Goal: Information Seeking & Learning: Learn about a topic

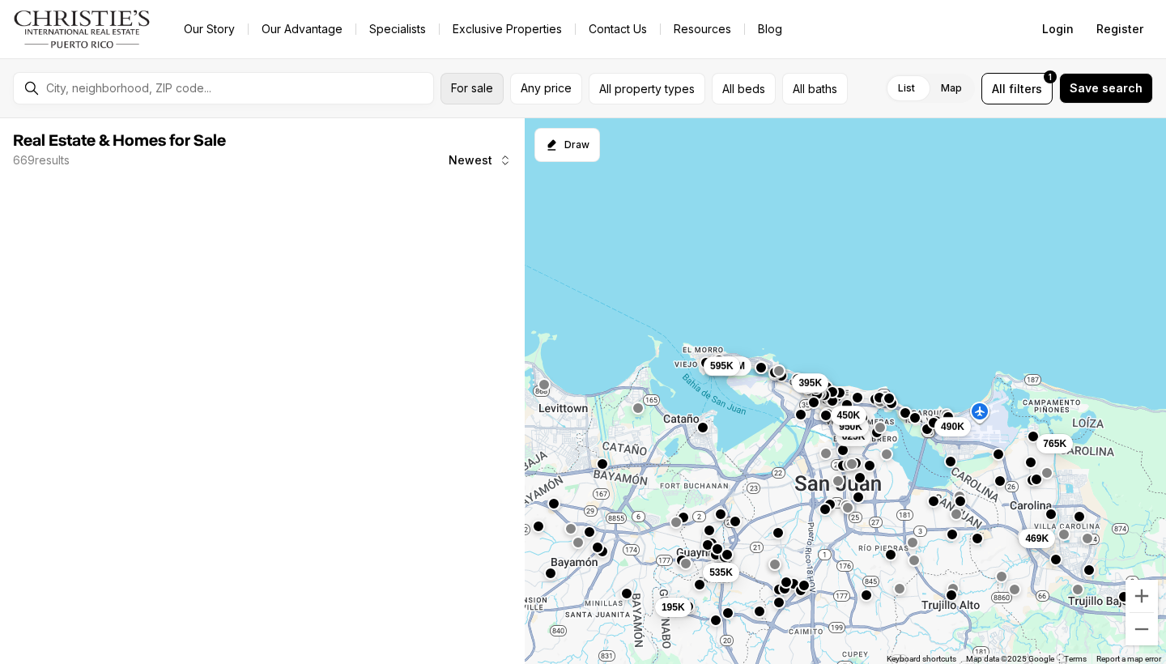
click at [482, 88] on div "For sale Any price All property types All beds All baths" at bounding box center [643, 89] width 407 height 32
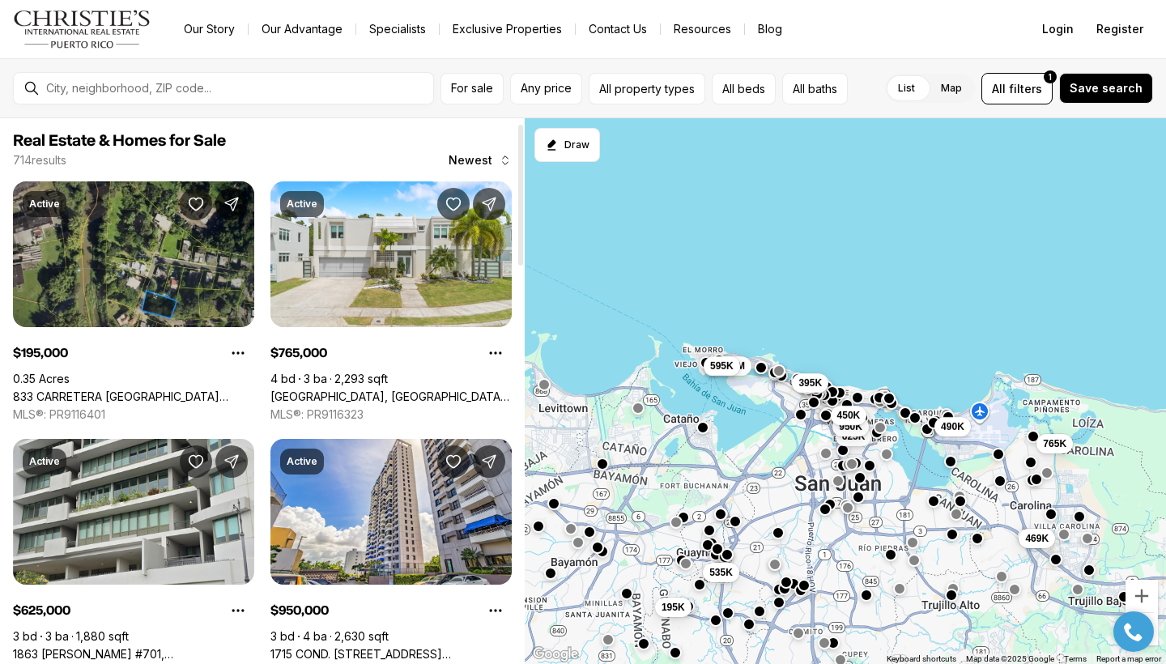
scroll to position [22, 0]
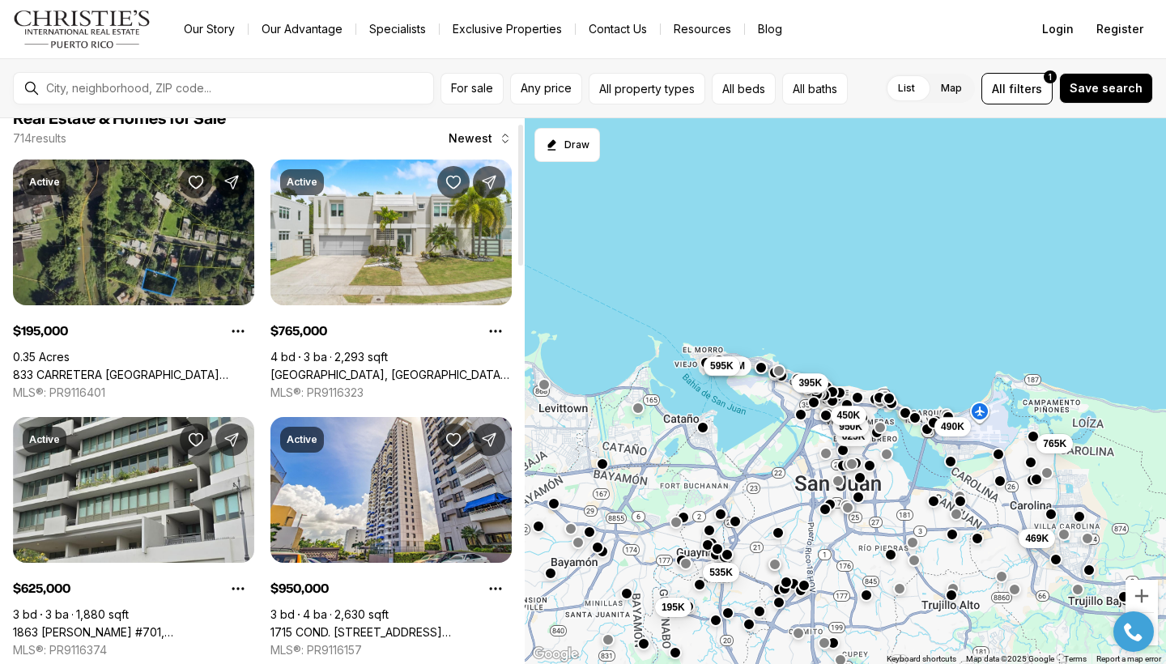
click at [518, 253] on div at bounding box center [520, 195] width 5 height 141
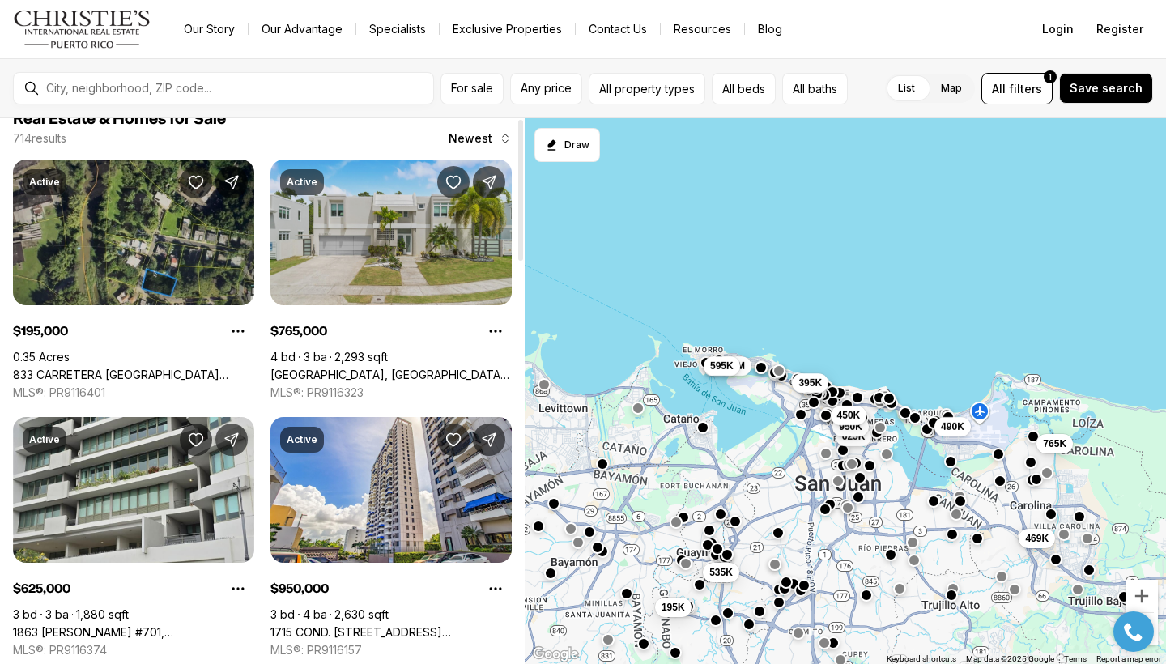
scroll to position [0, 0]
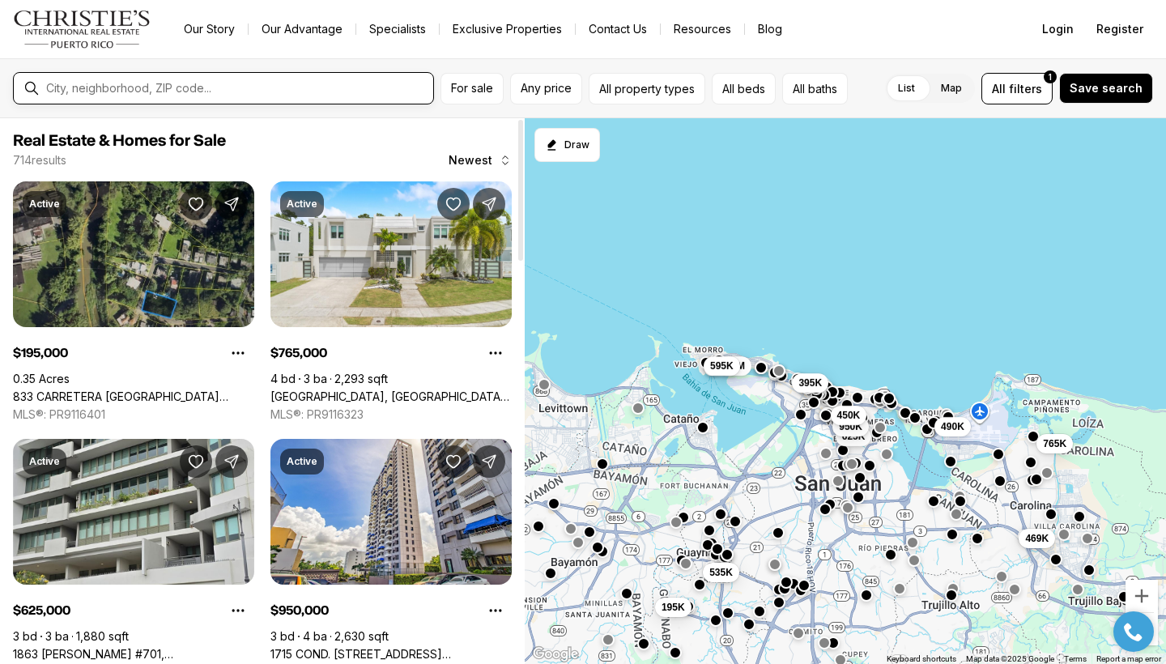
click at [72, 83] on input "text" at bounding box center [236, 88] width 381 height 13
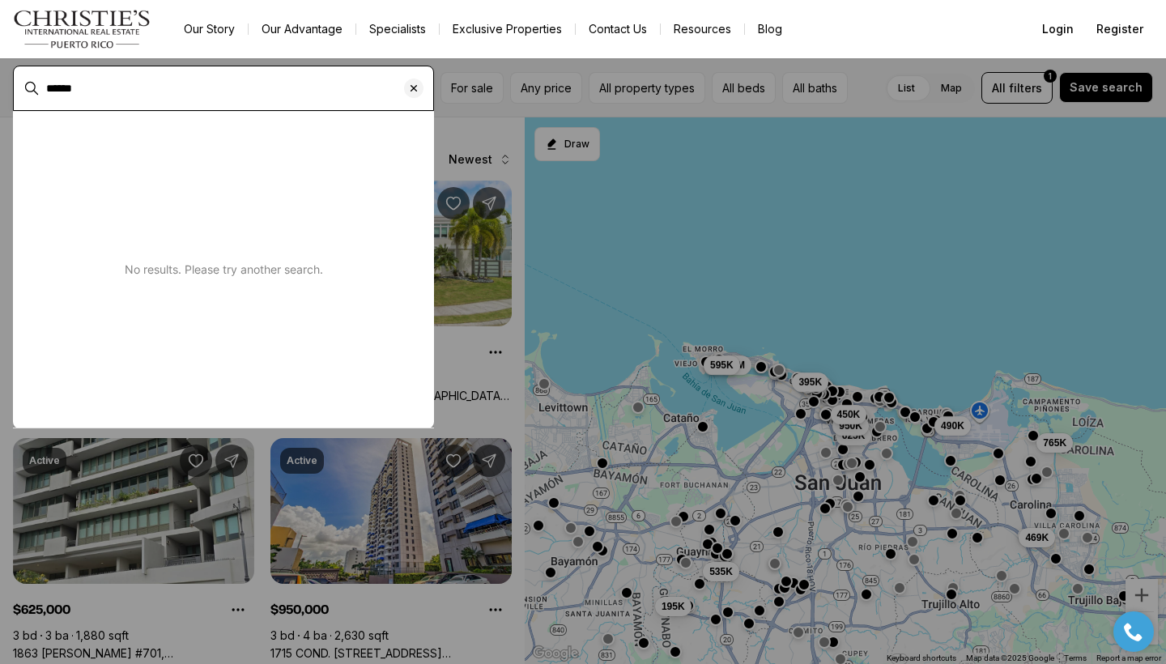
type input "******"
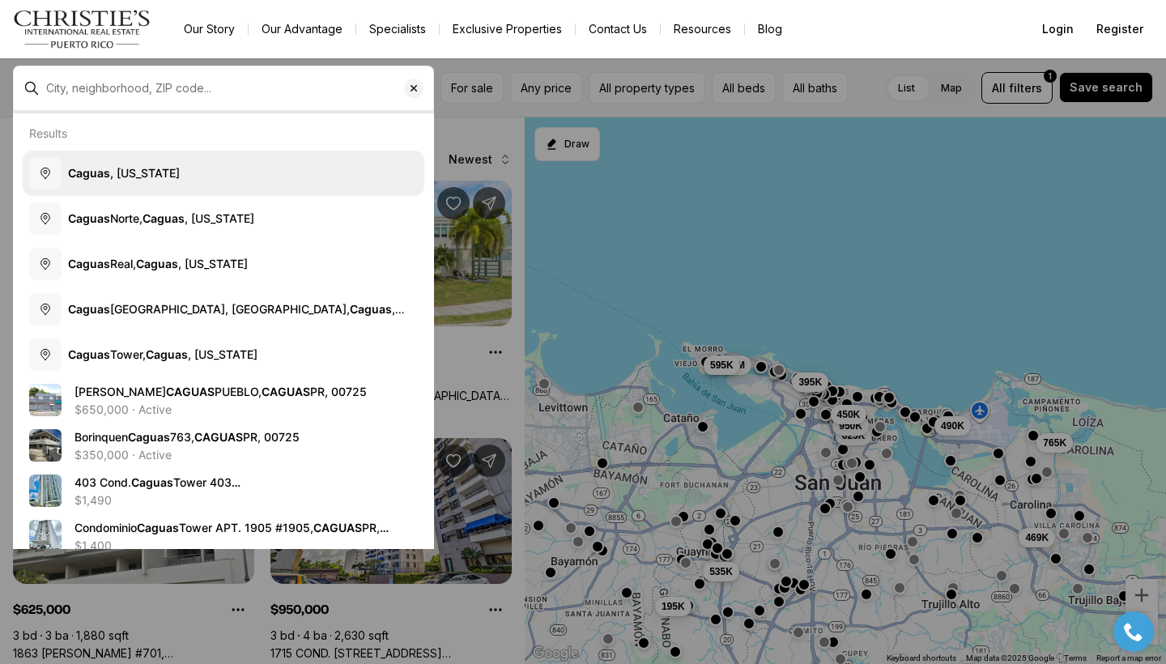
click at [105, 169] on b "Caguas" at bounding box center [89, 173] width 42 height 14
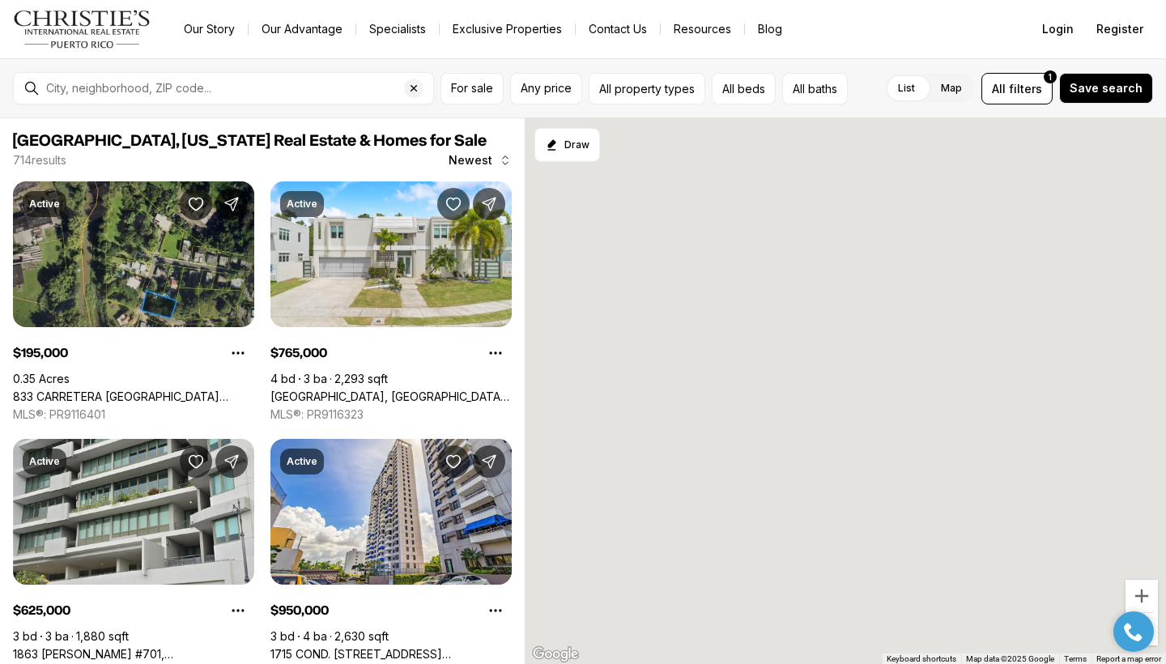
type input "**********"
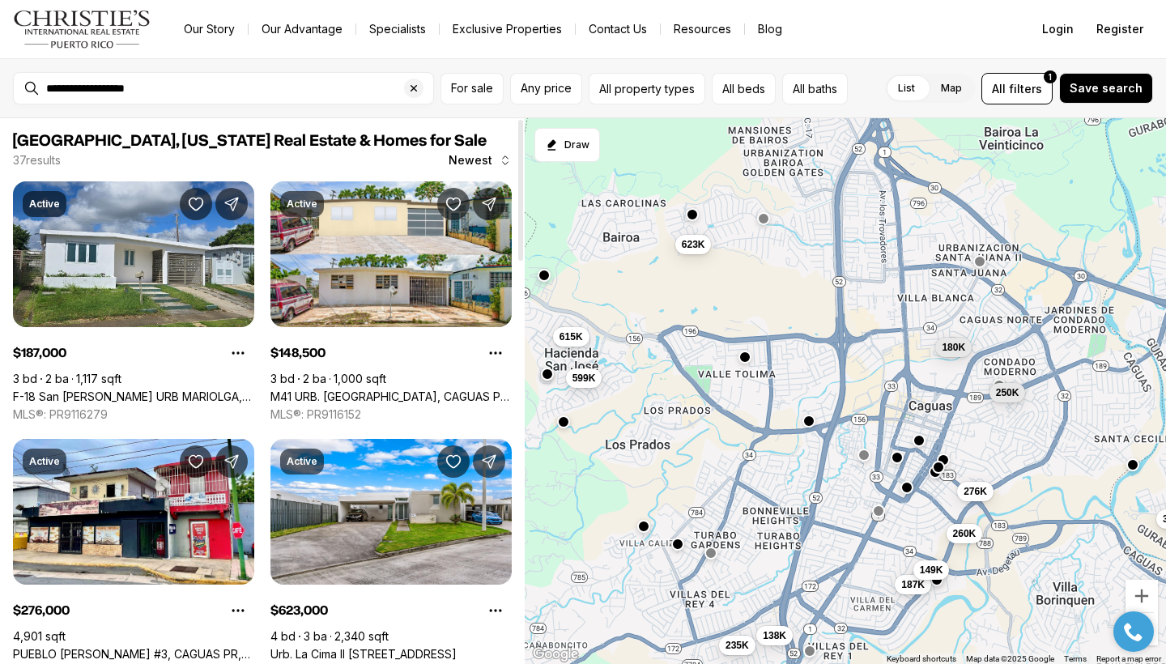
click at [519, 430] on div at bounding box center [521, 391] width 8 height 546
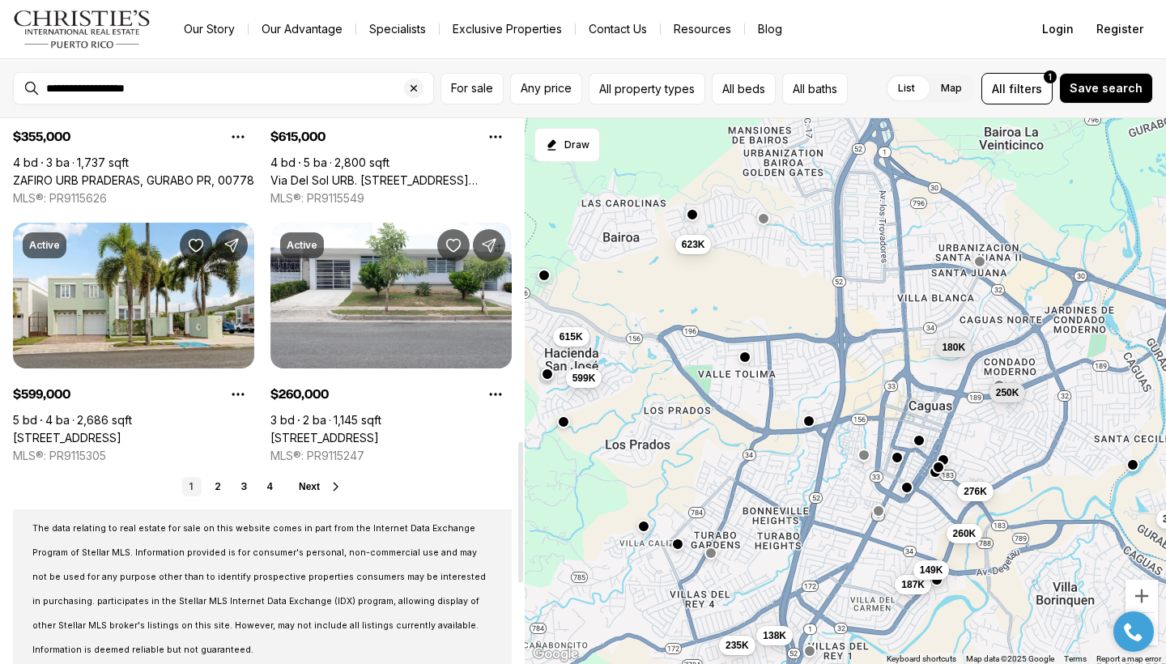
drag, startPoint x: 517, startPoint y: 427, endPoint x: 516, endPoint y: 509, distance: 81.8
click at [518, 509] on div at bounding box center [520, 512] width 5 height 141
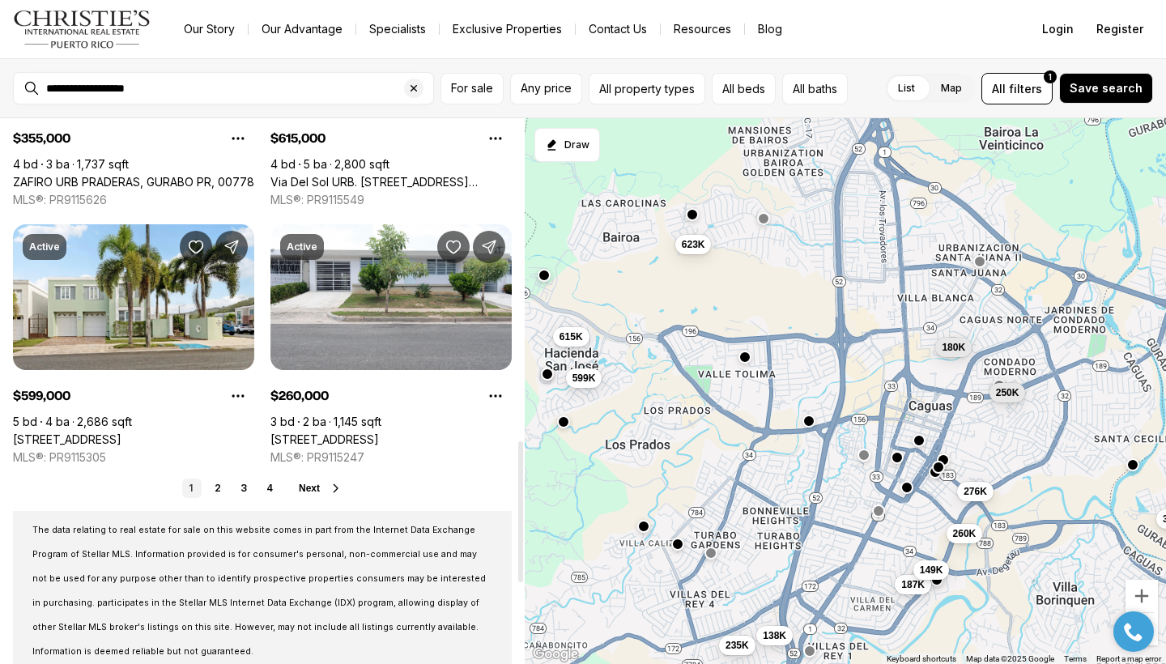
click at [316, 494] on span "Next" at bounding box center [309, 488] width 21 height 11
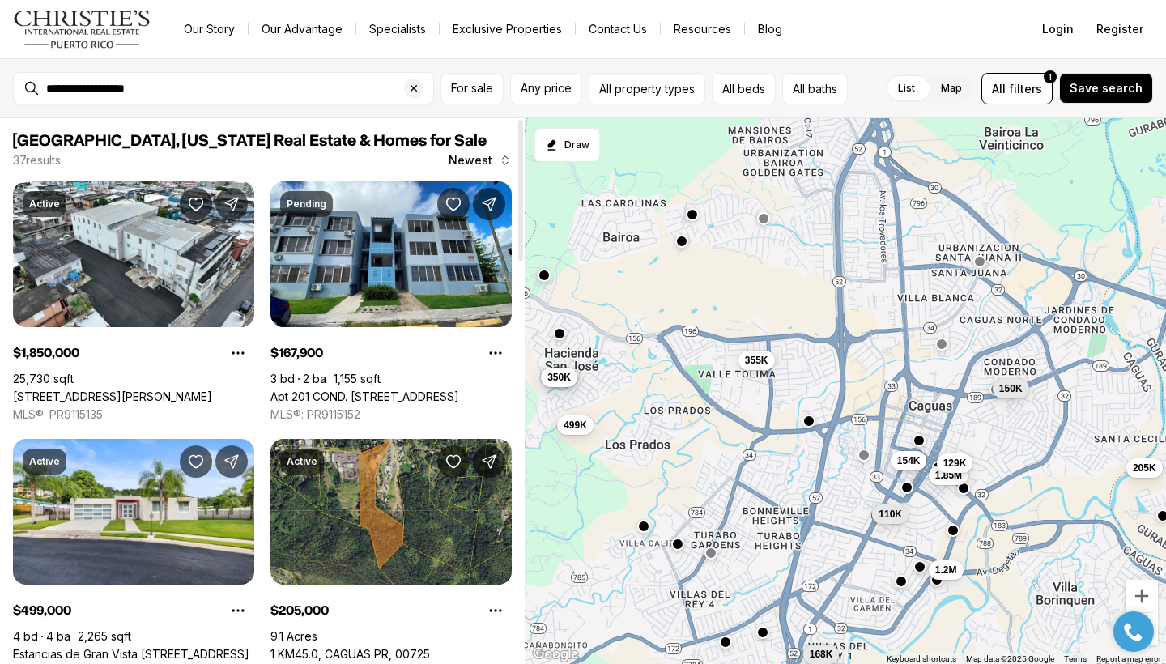
click at [521, 492] on div at bounding box center [521, 391] width 8 height 546
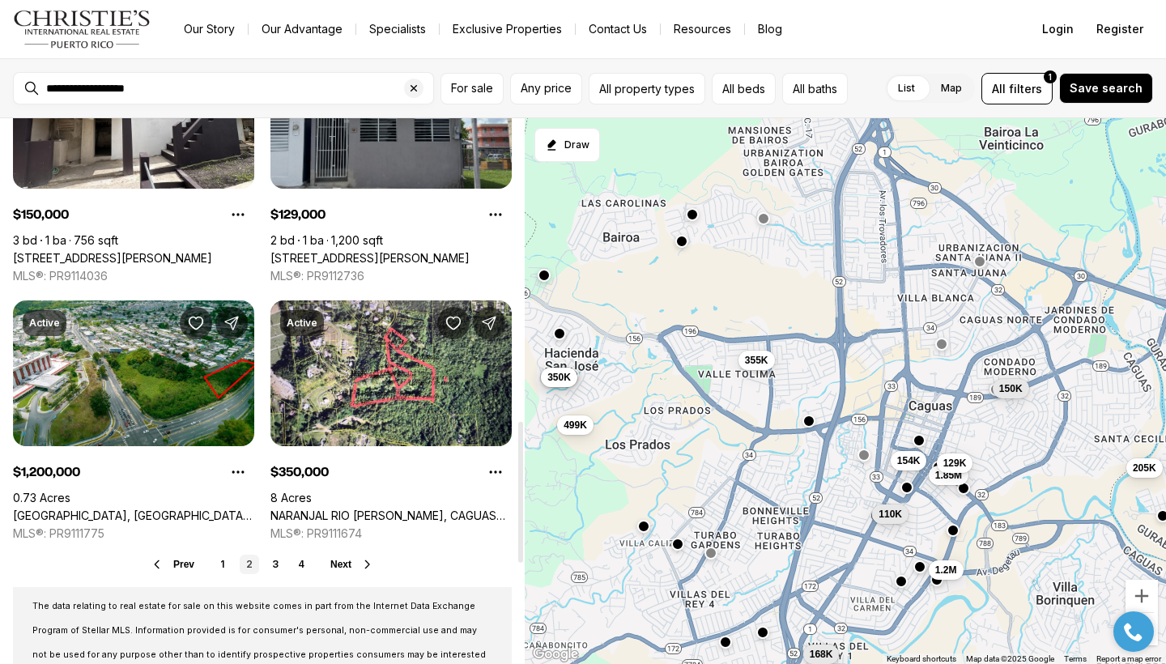
click at [351, 563] on span "Next" at bounding box center [340, 564] width 21 height 11
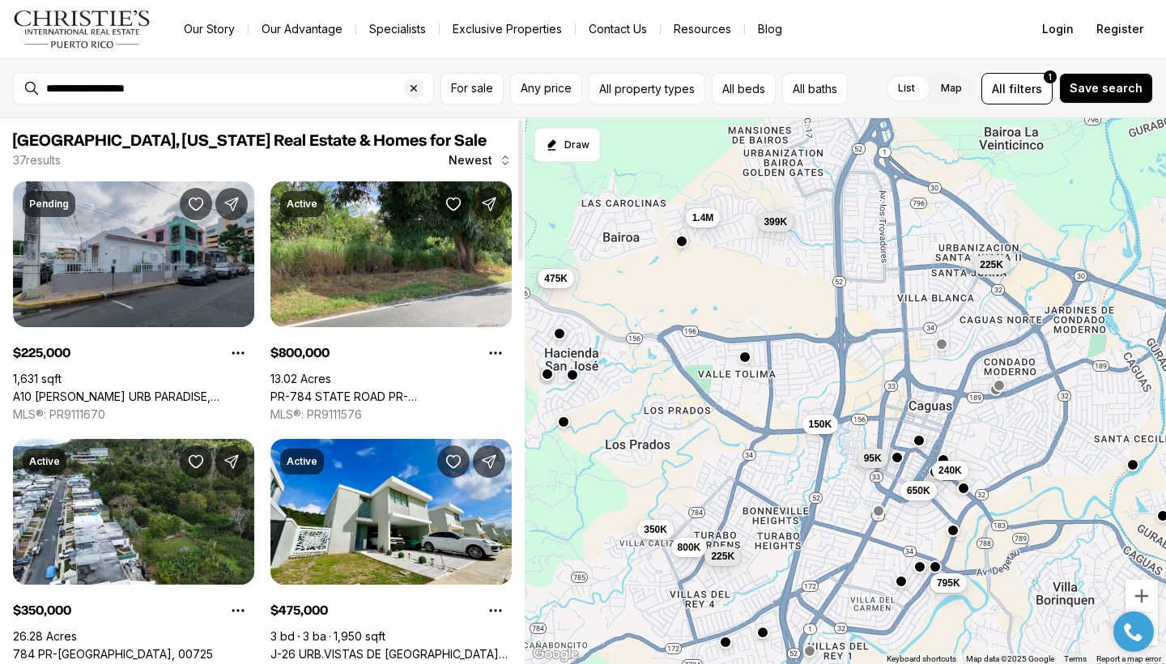
click at [100, 389] on link "A10 ANGEL ORTIZ URB PARADISE, CAGUAS PR, 00725" at bounding box center [133, 396] width 241 height 15
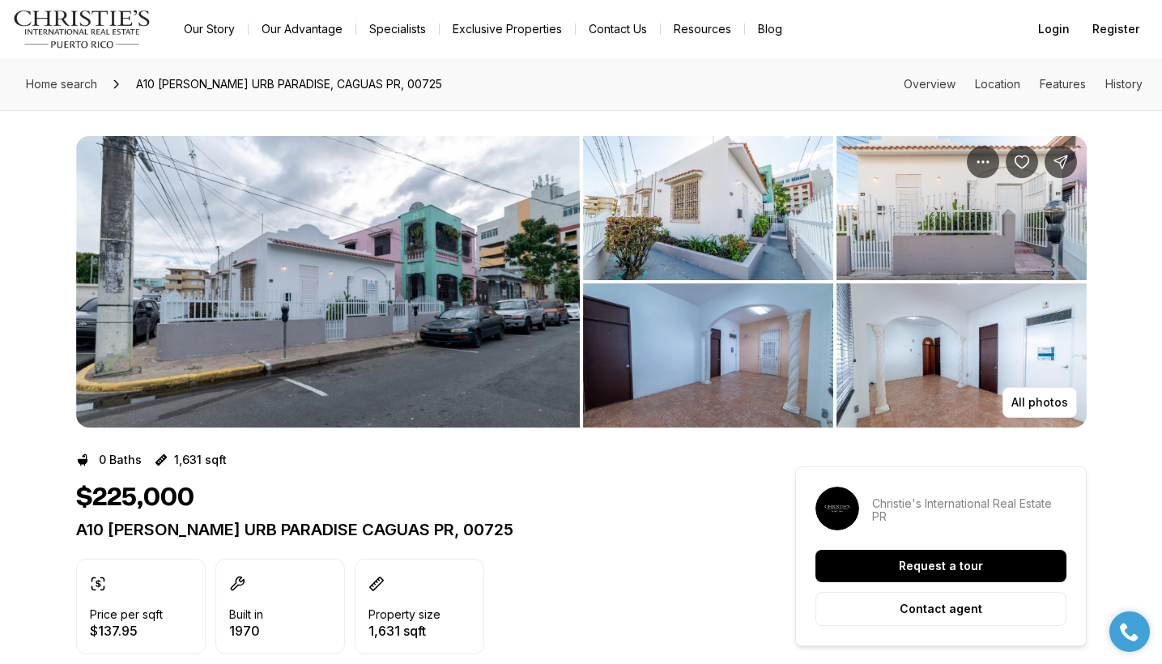
click at [964, 383] on img "View image gallery" at bounding box center [961, 355] width 250 height 144
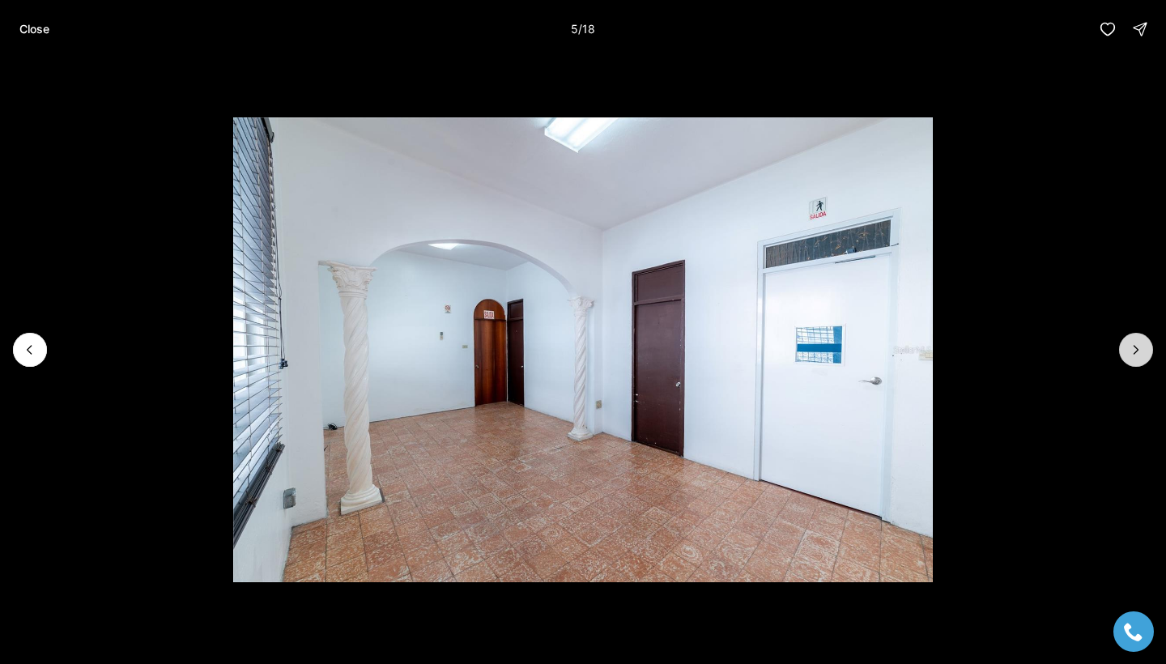
click at [1132, 357] on icon "Next slide" at bounding box center [1136, 350] width 16 height 16
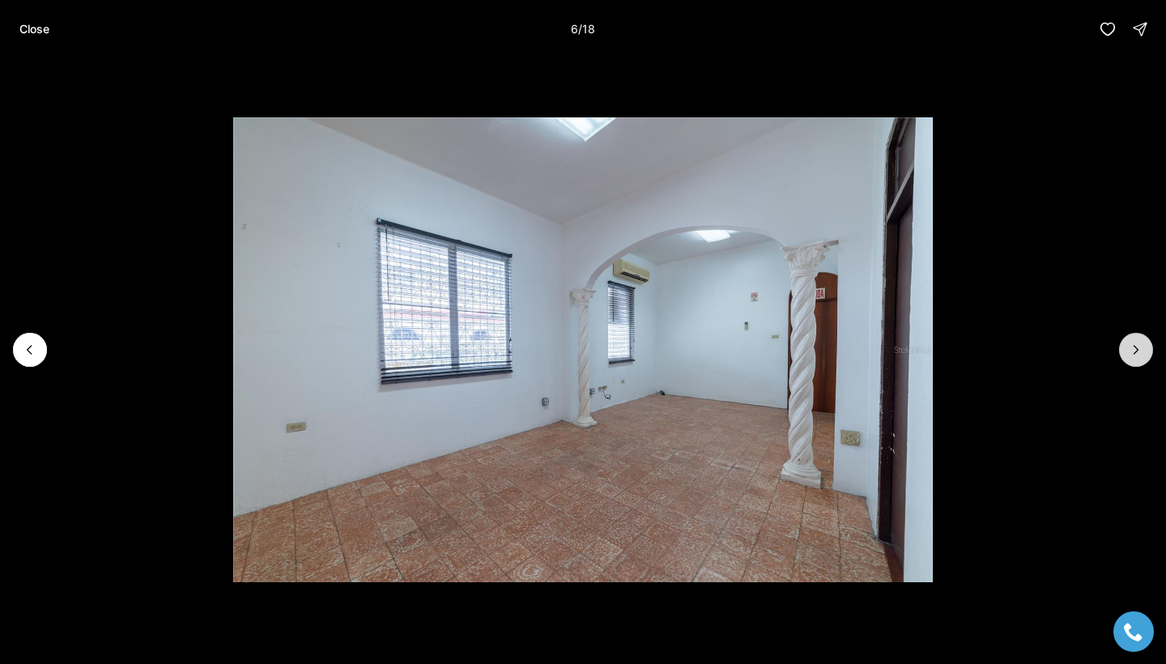
click at [1132, 356] on icon "Next slide" at bounding box center [1136, 350] width 16 height 16
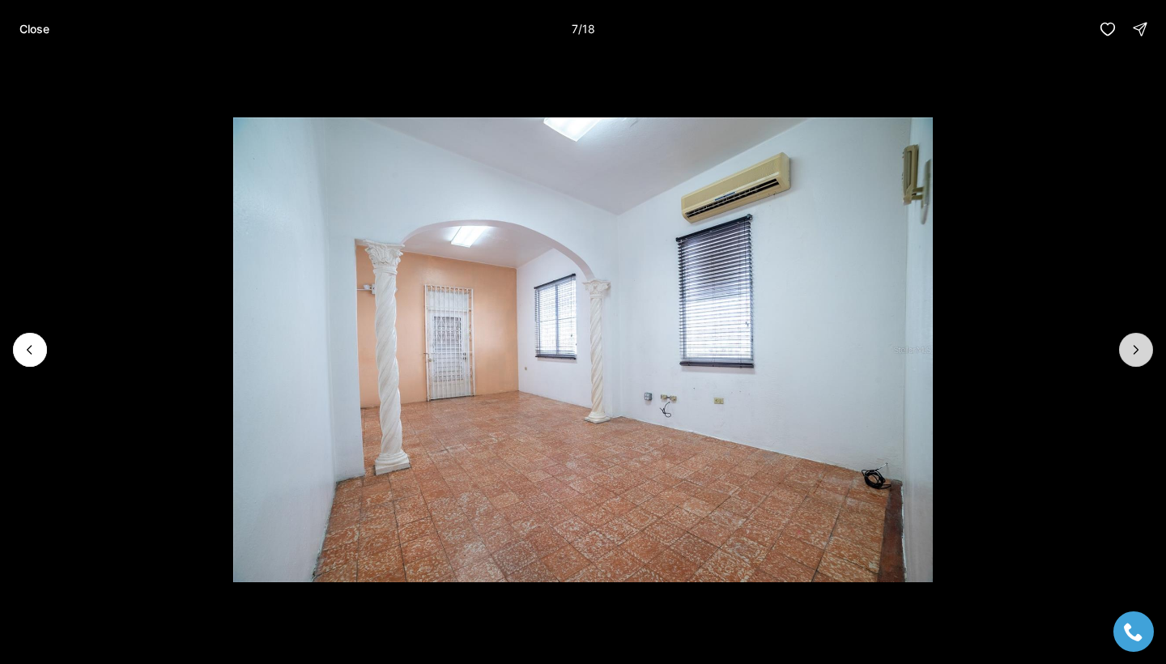
click at [1132, 356] on icon "Next slide" at bounding box center [1136, 350] width 16 height 16
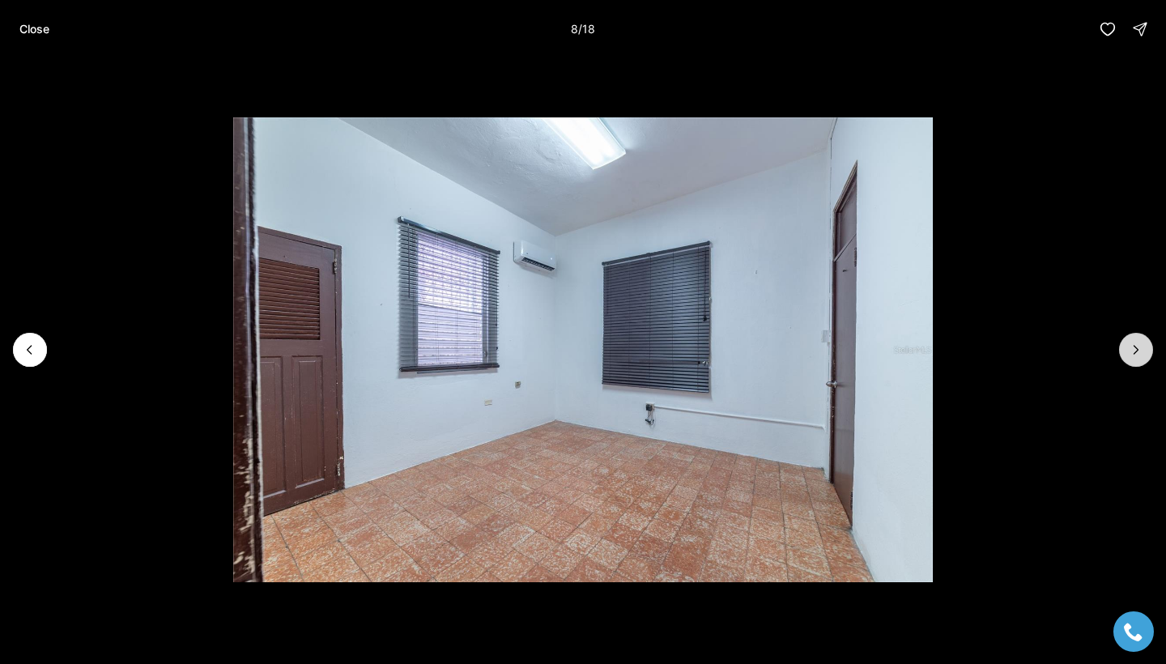
click at [1132, 356] on icon "Next slide" at bounding box center [1136, 350] width 16 height 16
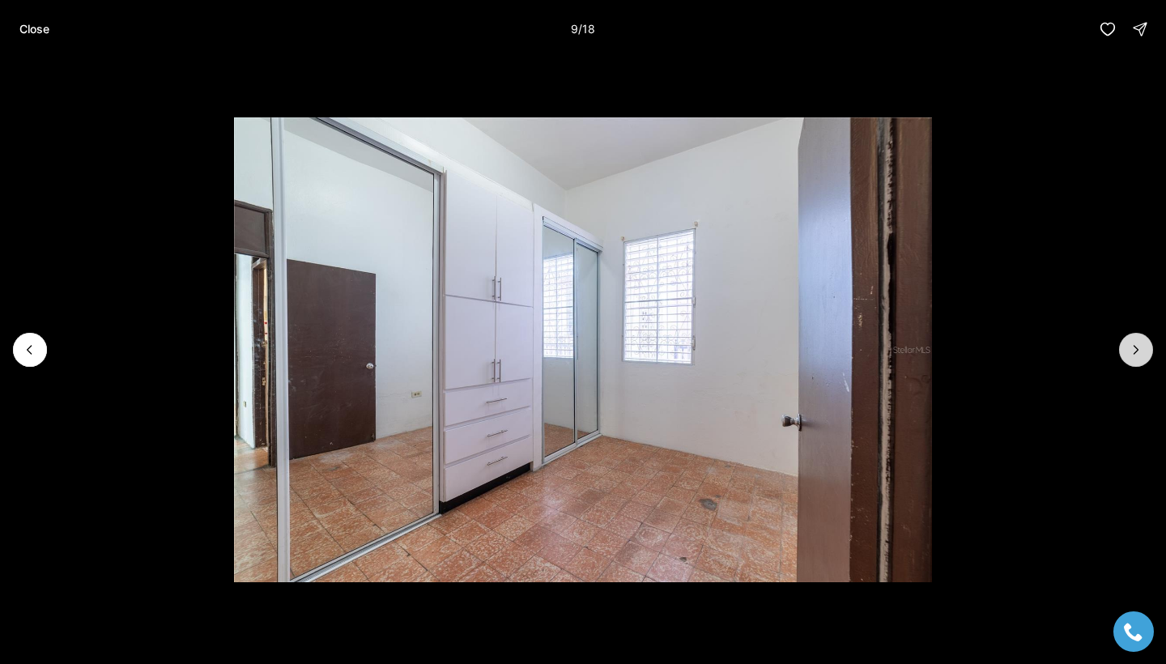
click at [1132, 356] on icon "Next slide" at bounding box center [1136, 350] width 16 height 16
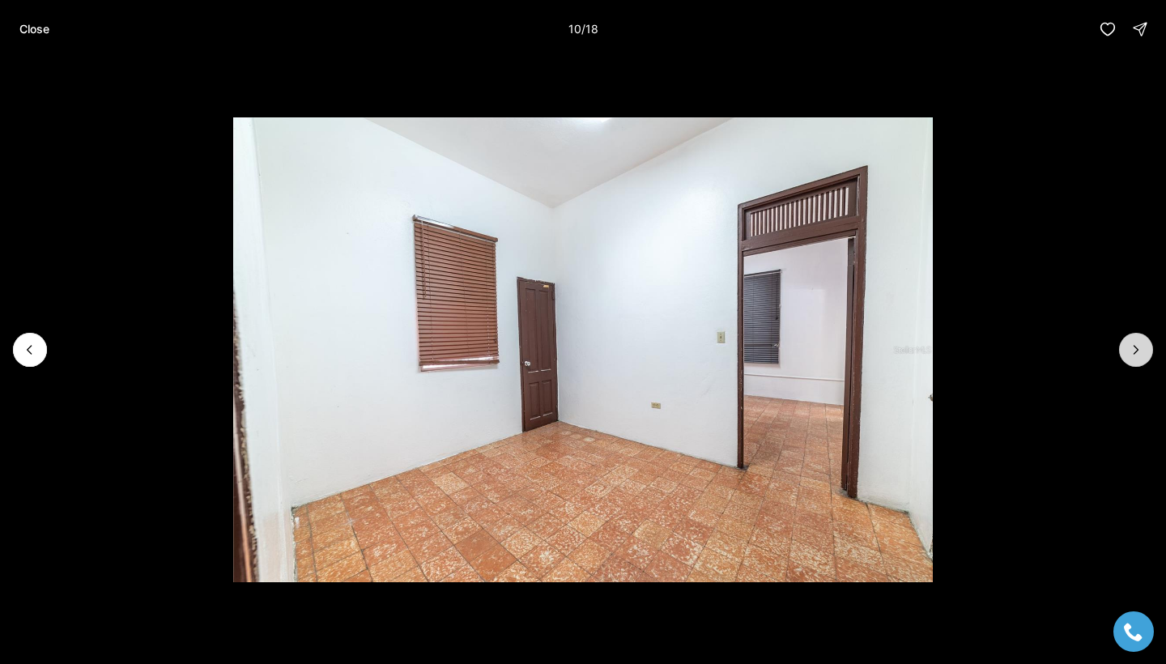
click at [1131, 356] on icon "Next slide" at bounding box center [1136, 350] width 16 height 16
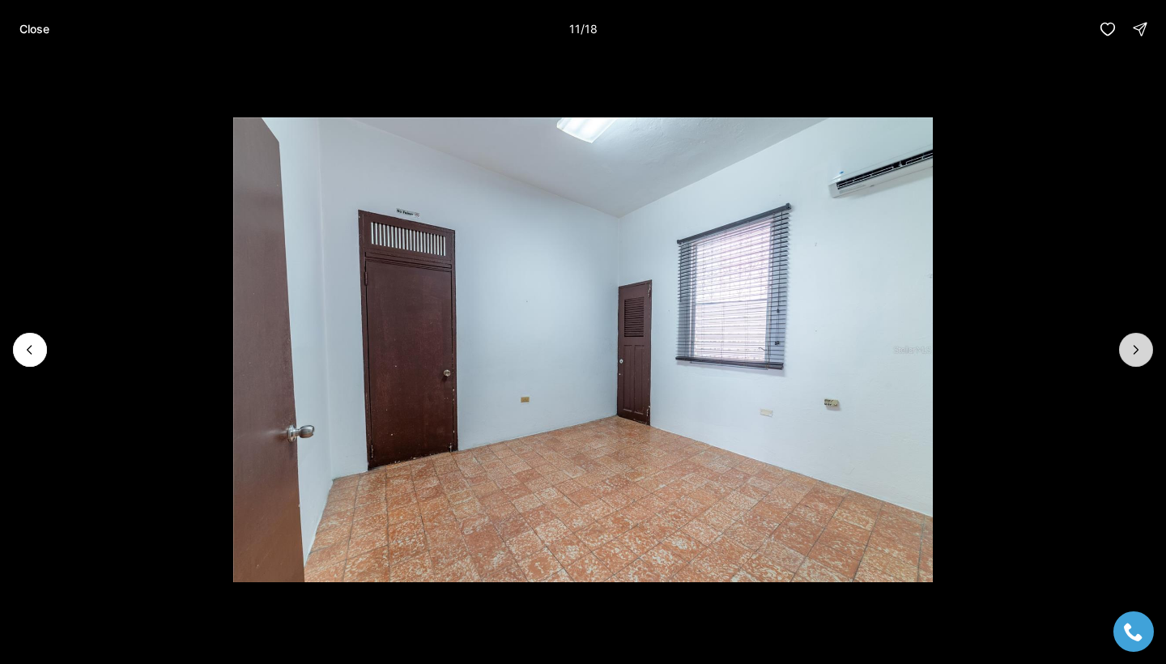
click at [1131, 356] on icon "Next slide" at bounding box center [1136, 350] width 16 height 16
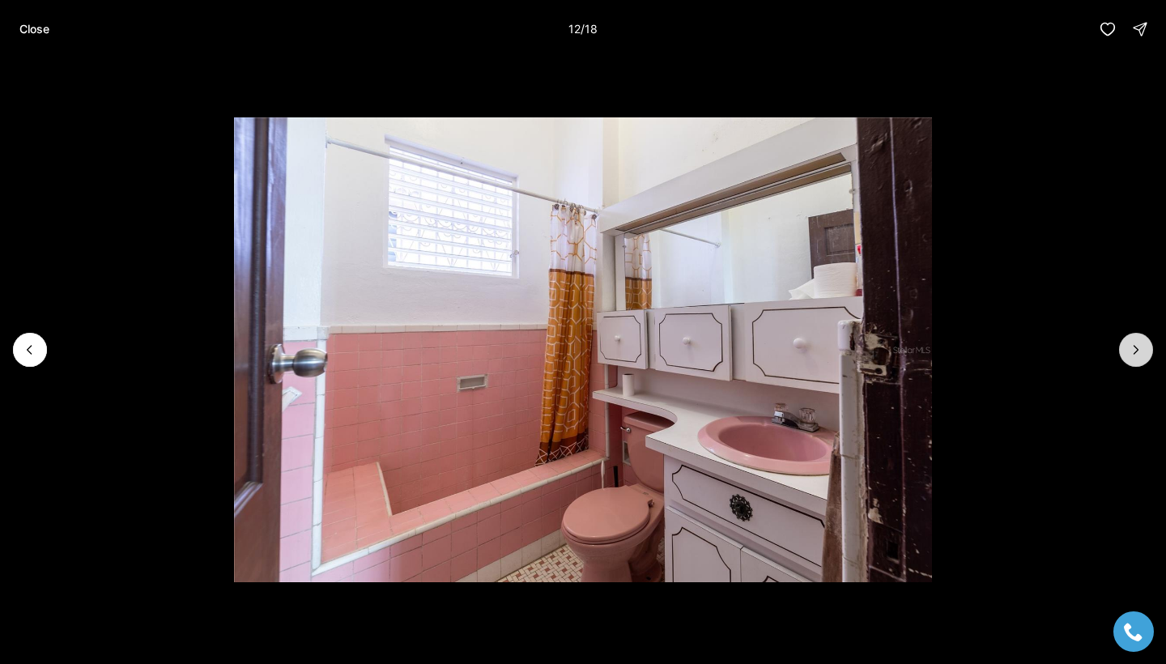
click at [1131, 356] on icon "Next slide" at bounding box center [1136, 350] width 16 height 16
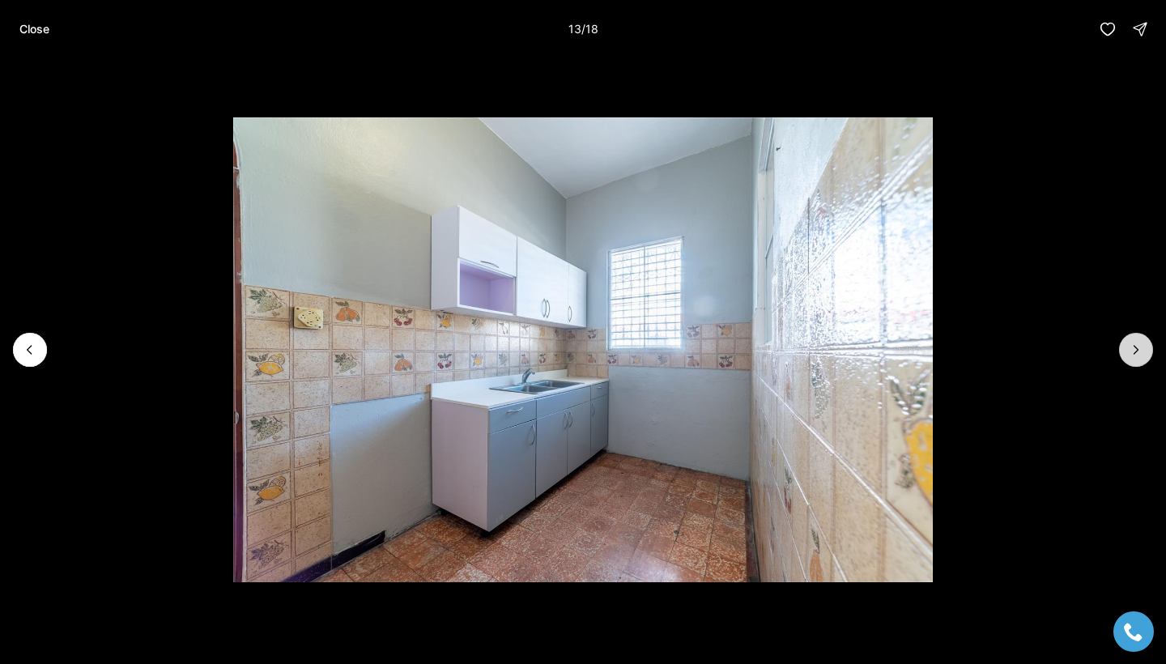
click at [1131, 356] on icon "Next slide" at bounding box center [1136, 350] width 16 height 16
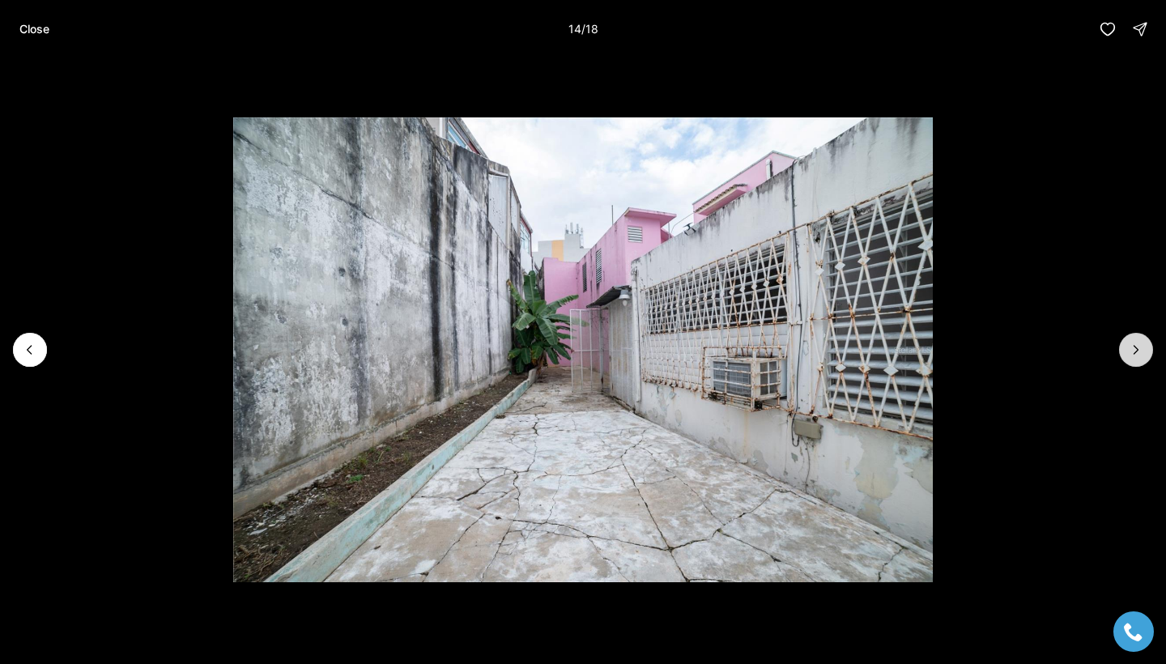
click at [1131, 356] on icon "Next slide" at bounding box center [1136, 350] width 16 height 16
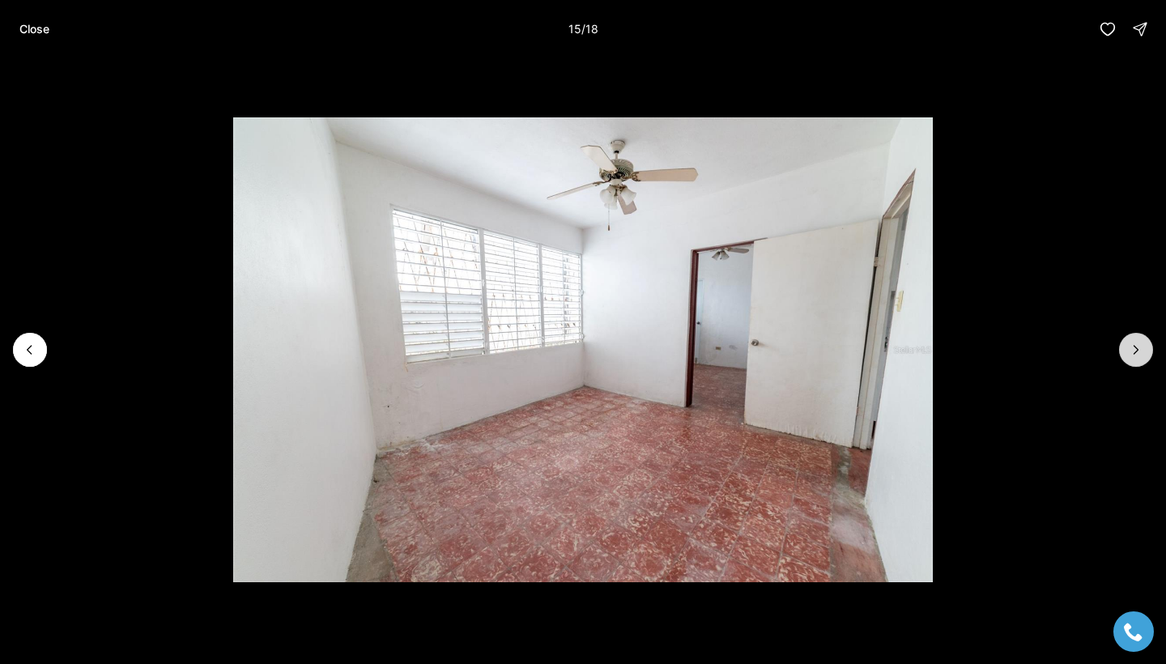
click at [1131, 356] on icon "Next slide" at bounding box center [1136, 350] width 16 height 16
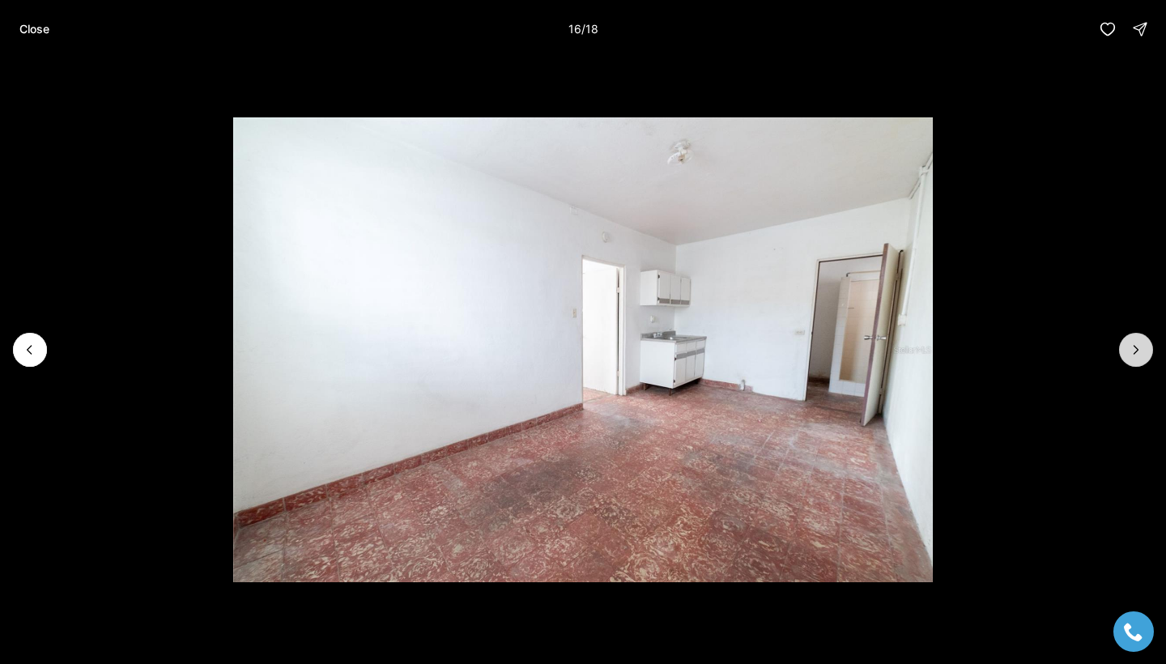
click at [1131, 357] on icon "Next slide" at bounding box center [1136, 350] width 16 height 16
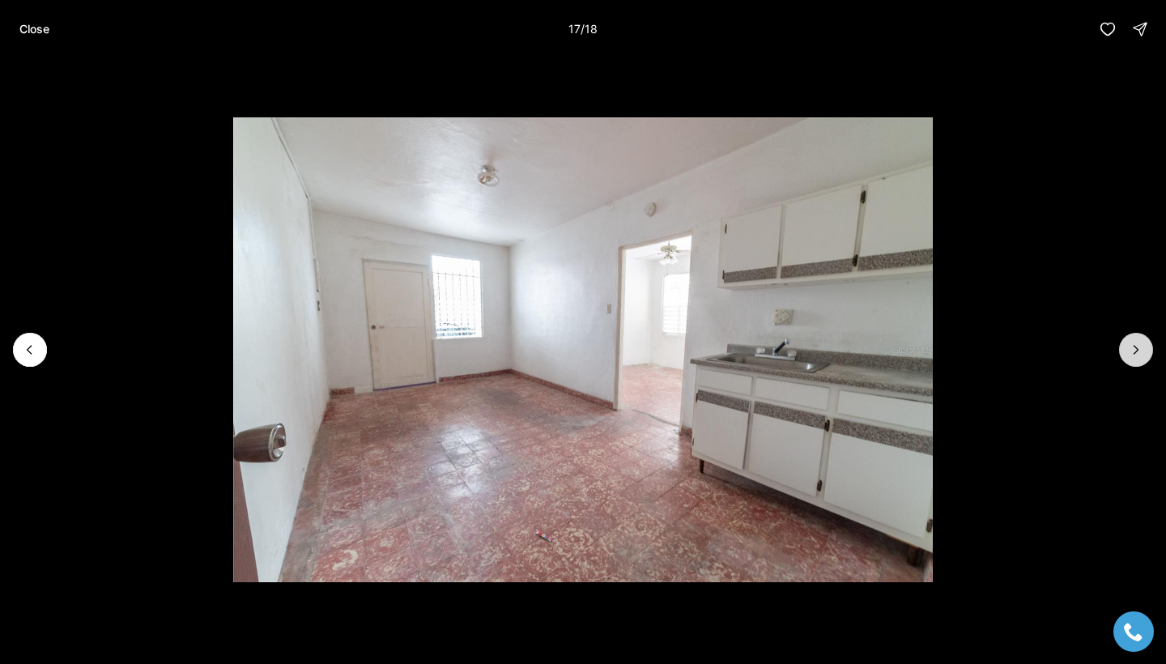
click at [1131, 357] on icon "Next slide" at bounding box center [1136, 350] width 16 height 16
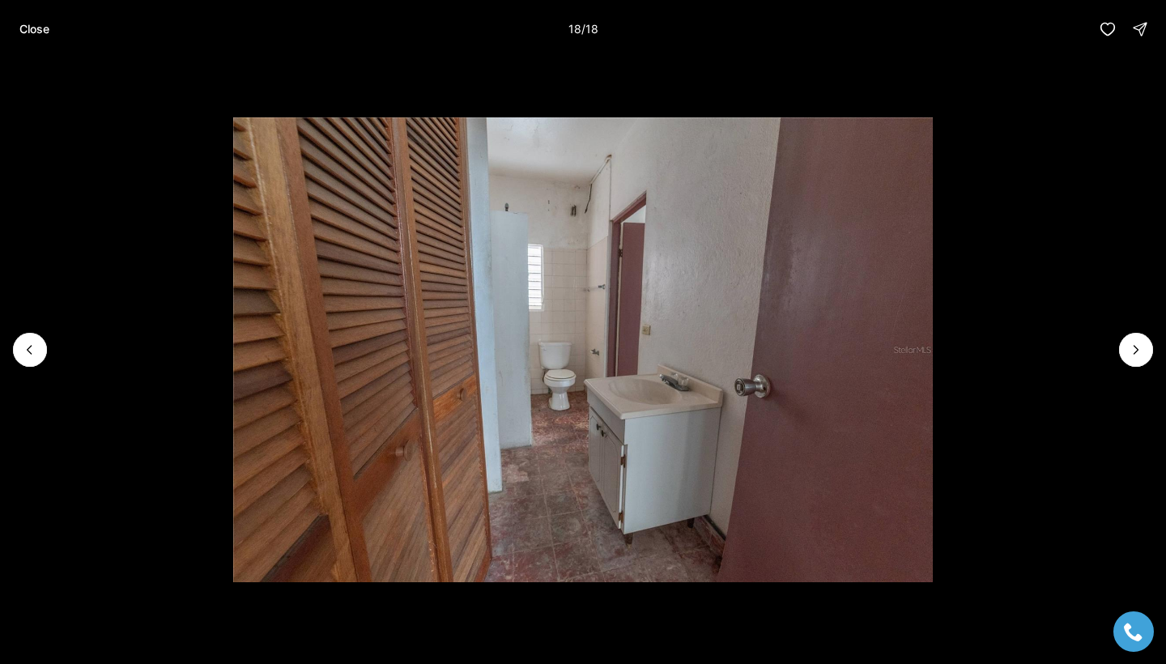
click at [1131, 359] on div at bounding box center [1136, 350] width 34 height 34
click at [1131, 360] on div at bounding box center [1136, 350] width 34 height 34
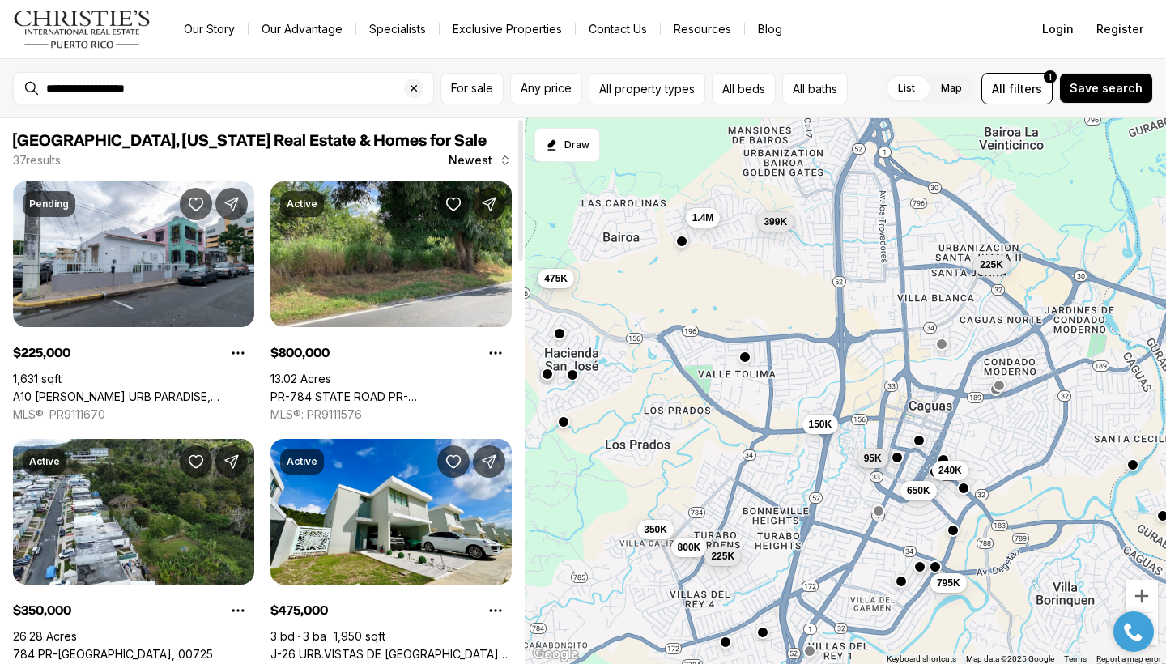
click at [520, 568] on div at bounding box center [521, 391] width 8 height 546
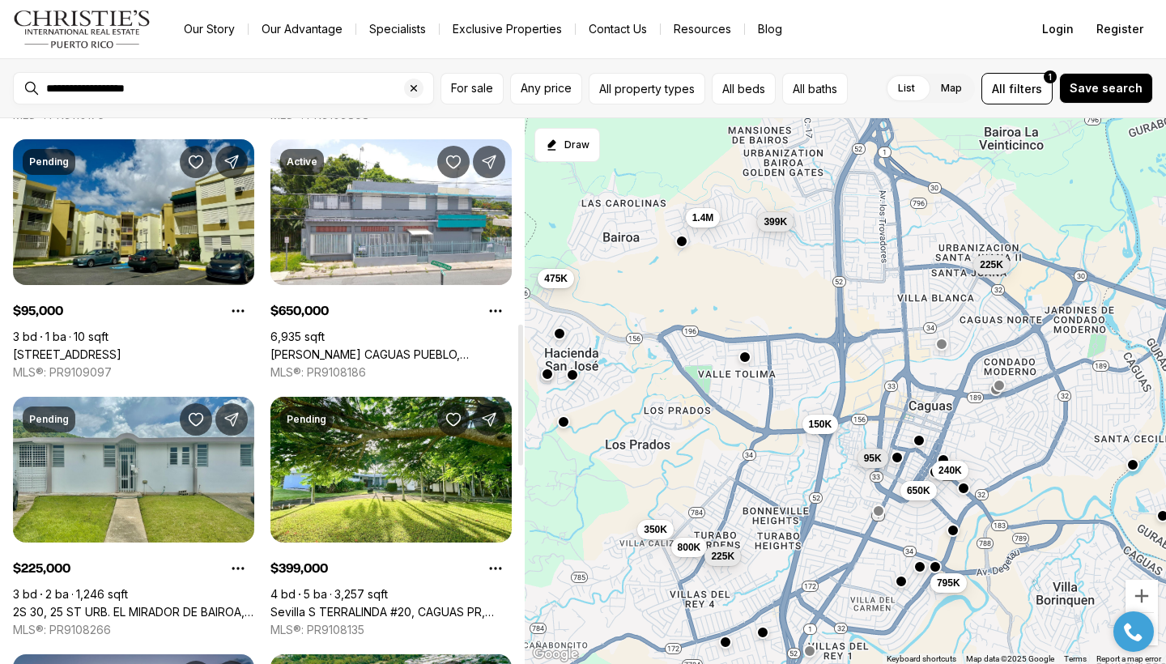
drag, startPoint x: 521, startPoint y: 517, endPoint x: 528, endPoint y: 330, distance: 186.4
click at [528, 330] on div "Caguas, Puerto Rico Real Estate & Homes for Sale 37 results Newest Pending $225…" at bounding box center [583, 391] width 1166 height 546
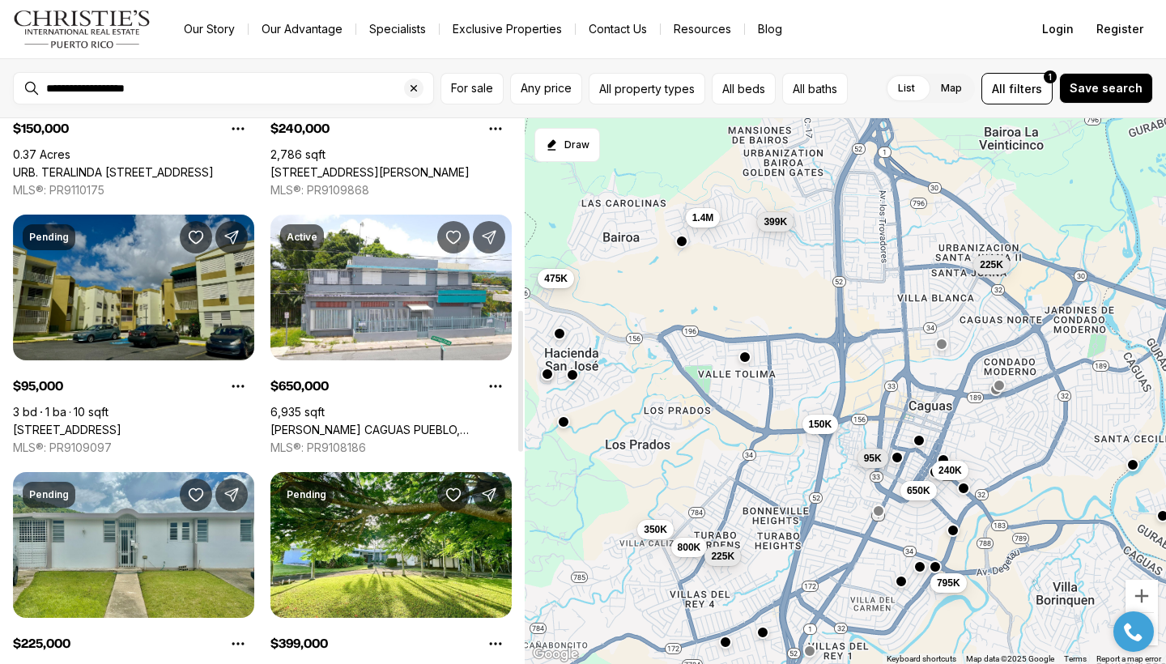
click at [88, 423] on link "[STREET_ADDRESS]" at bounding box center [67, 430] width 109 height 15
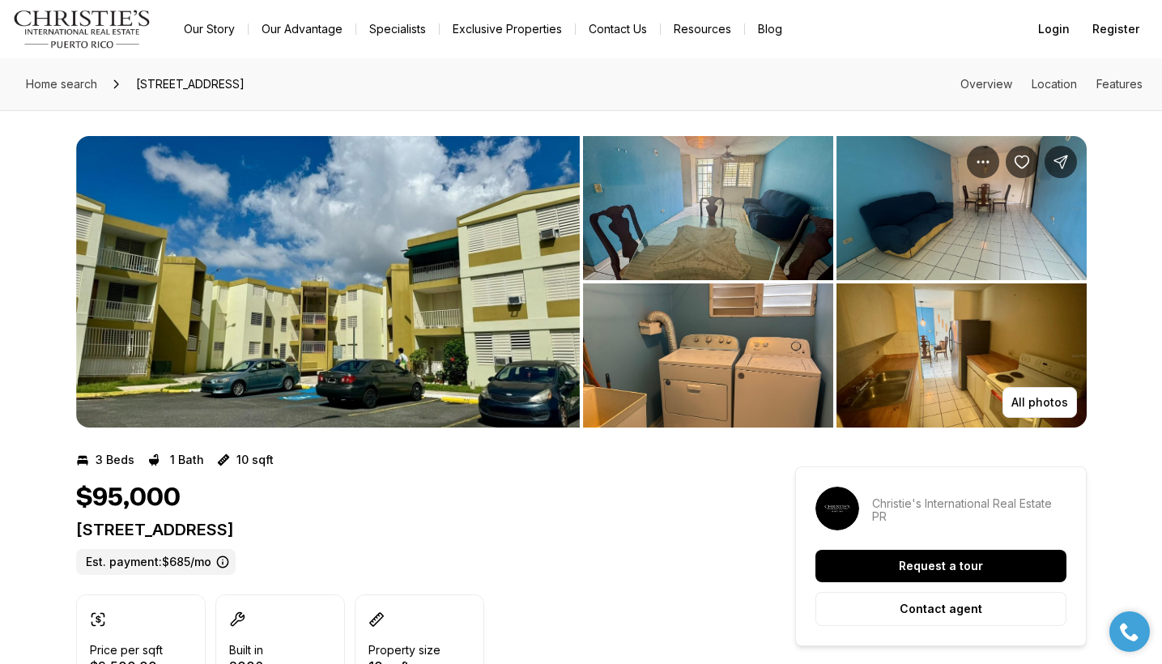
drag, startPoint x: 453, startPoint y: 313, endPoint x: 235, endPoint y: 258, distance: 224.7
click at [1032, 389] on button "All photos" at bounding box center [1039, 402] width 74 height 31
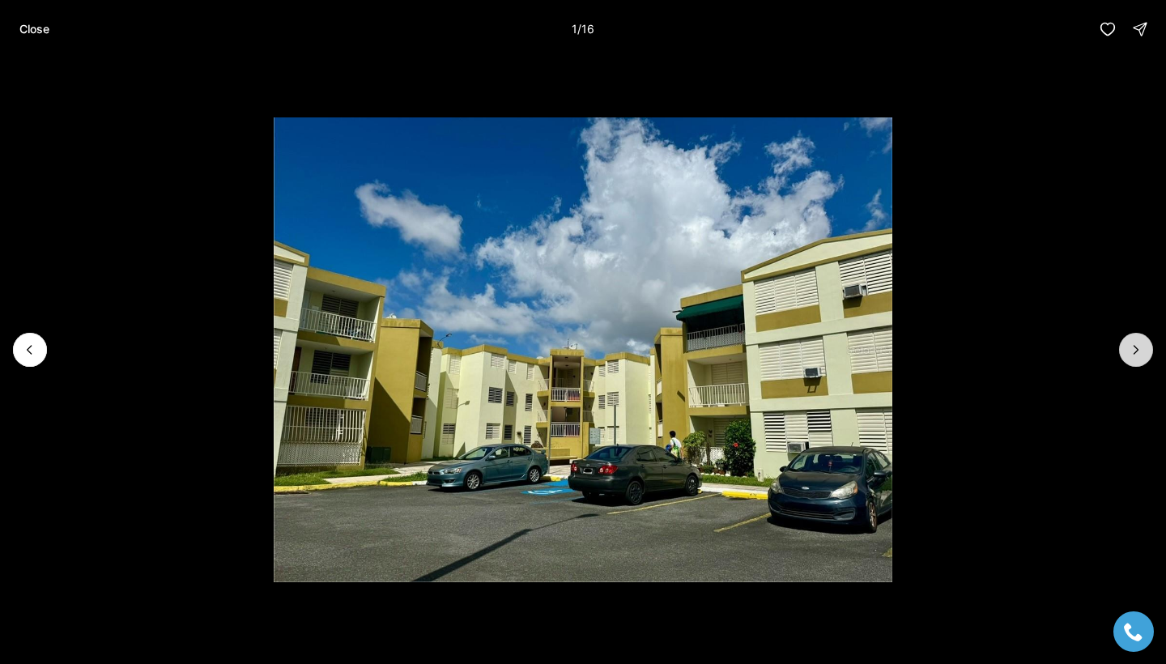
click at [1137, 355] on icon "Next slide" at bounding box center [1136, 350] width 16 height 16
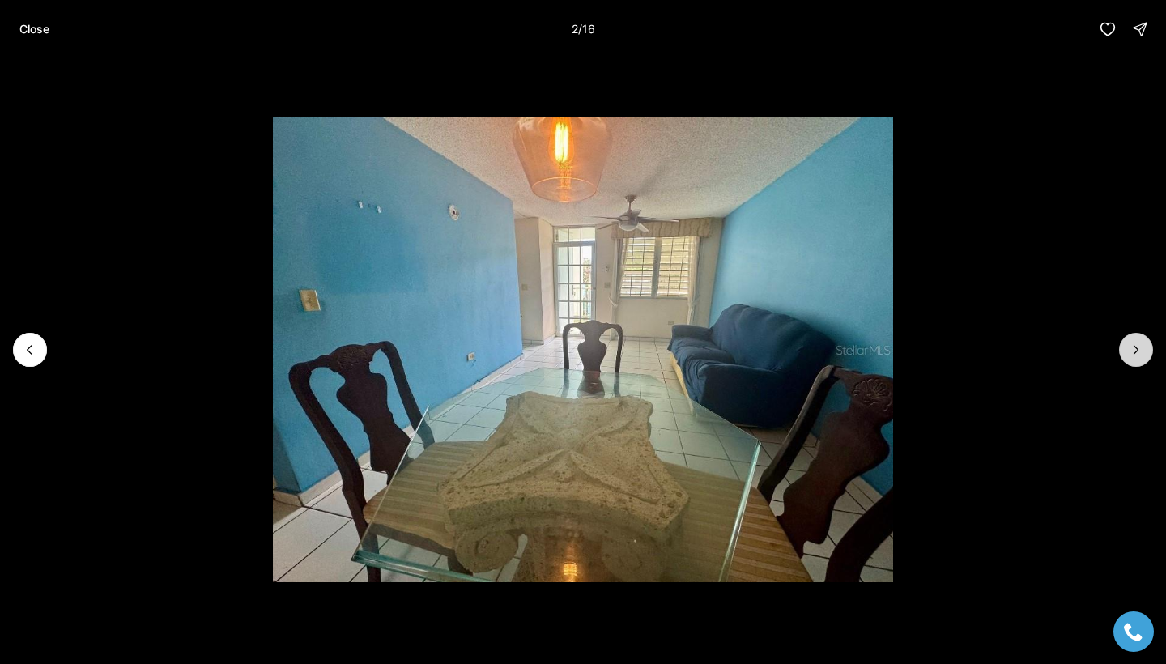
click at [1137, 355] on icon "Next slide" at bounding box center [1136, 350] width 16 height 16
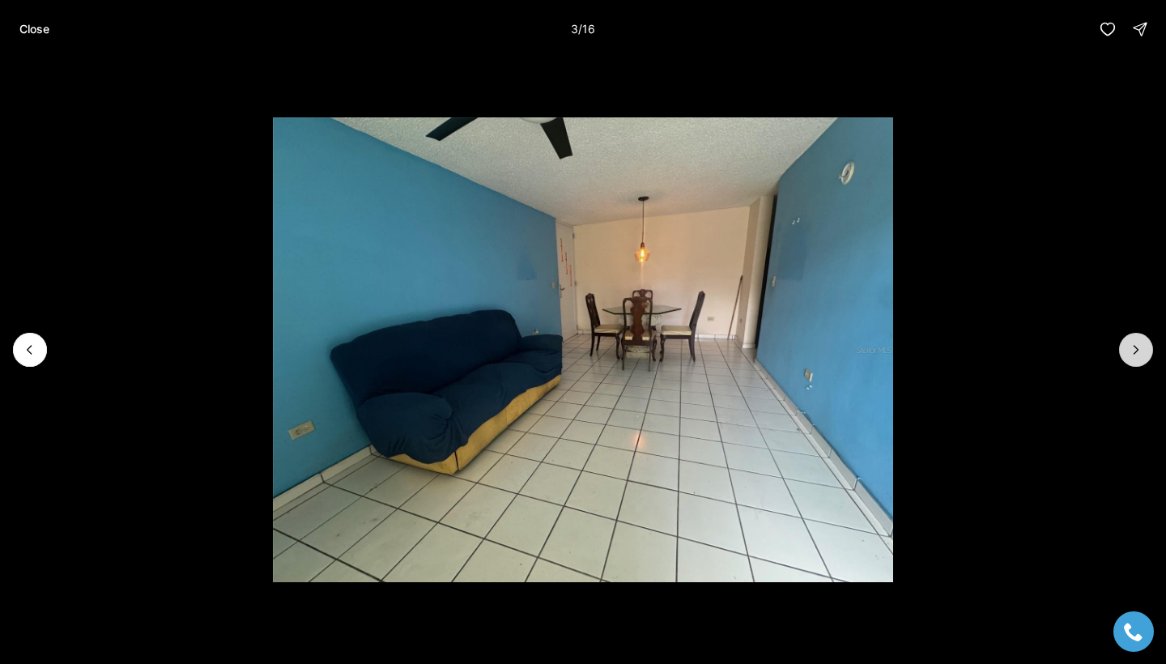
click at [1137, 355] on icon "Next slide" at bounding box center [1136, 350] width 16 height 16
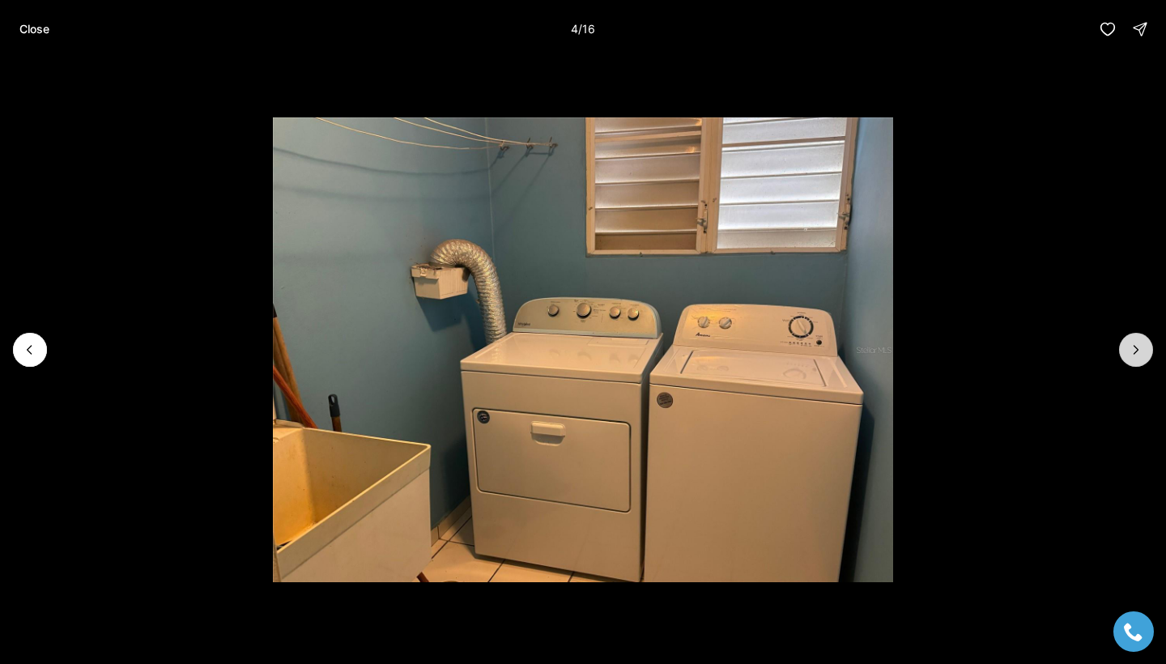
click at [1137, 355] on icon "Next slide" at bounding box center [1136, 350] width 16 height 16
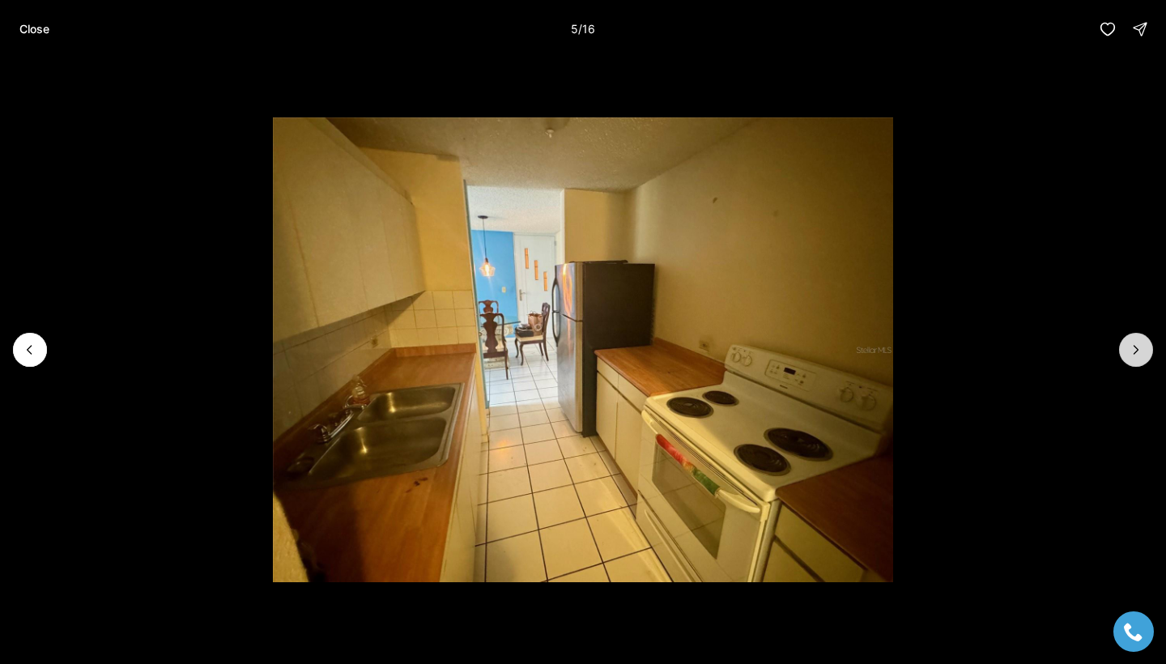
click at [1137, 355] on icon "Next slide" at bounding box center [1136, 350] width 16 height 16
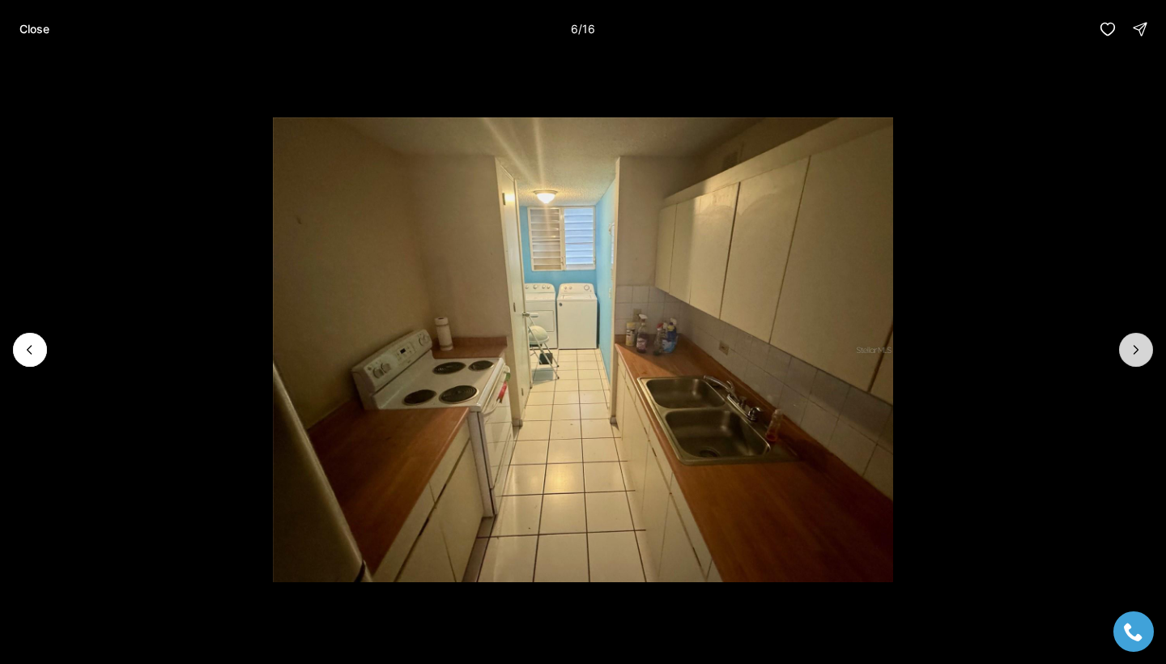
click at [1137, 355] on icon "Next slide" at bounding box center [1136, 350] width 16 height 16
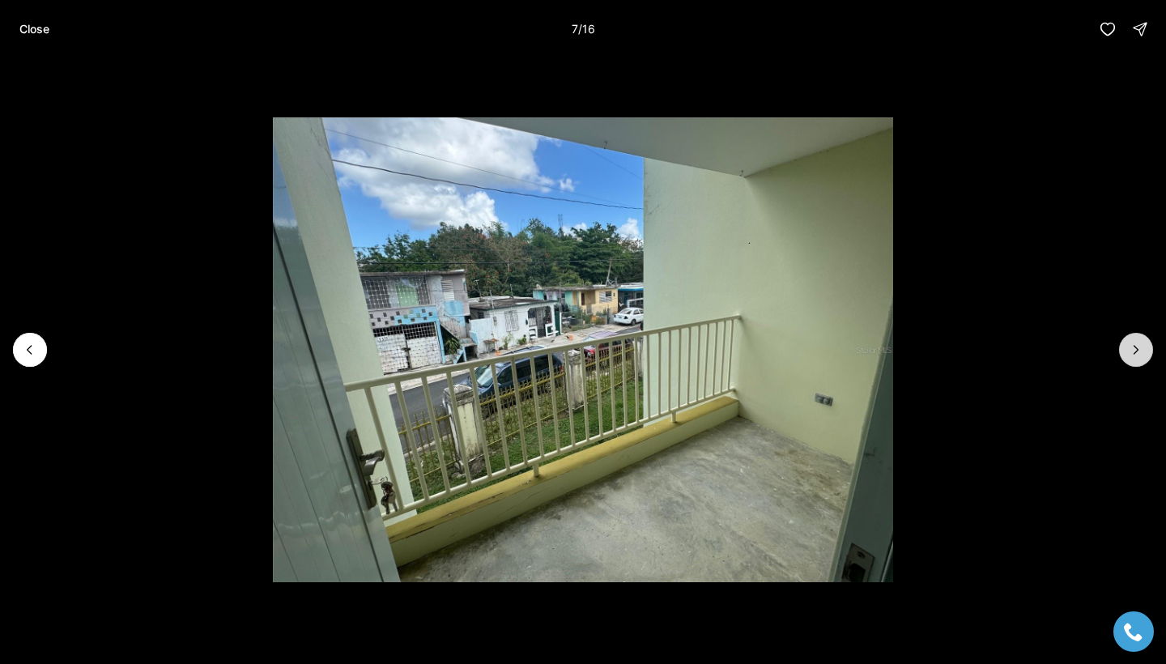
click at [1137, 355] on icon "Next slide" at bounding box center [1136, 350] width 16 height 16
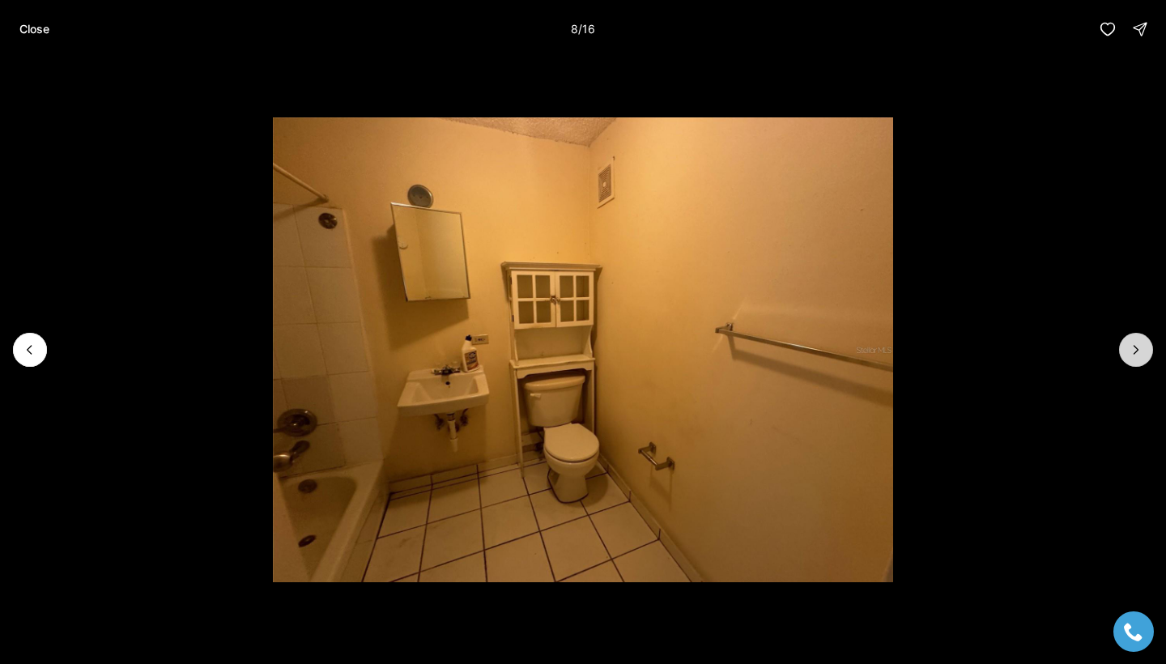
click at [1137, 355] on icon "Next slide" at bounding box center [1136, 350] width 16 height 16
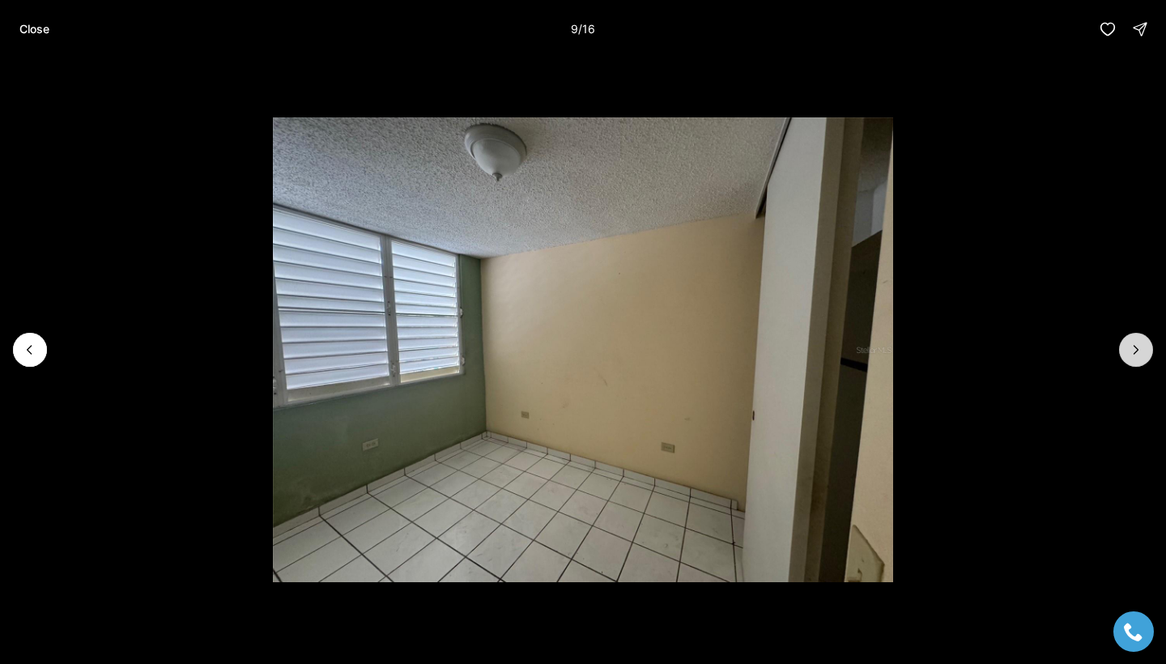
click at [1137, 355] on icon "Next slide" at bounding box center [1136, 350] width 16 height 16
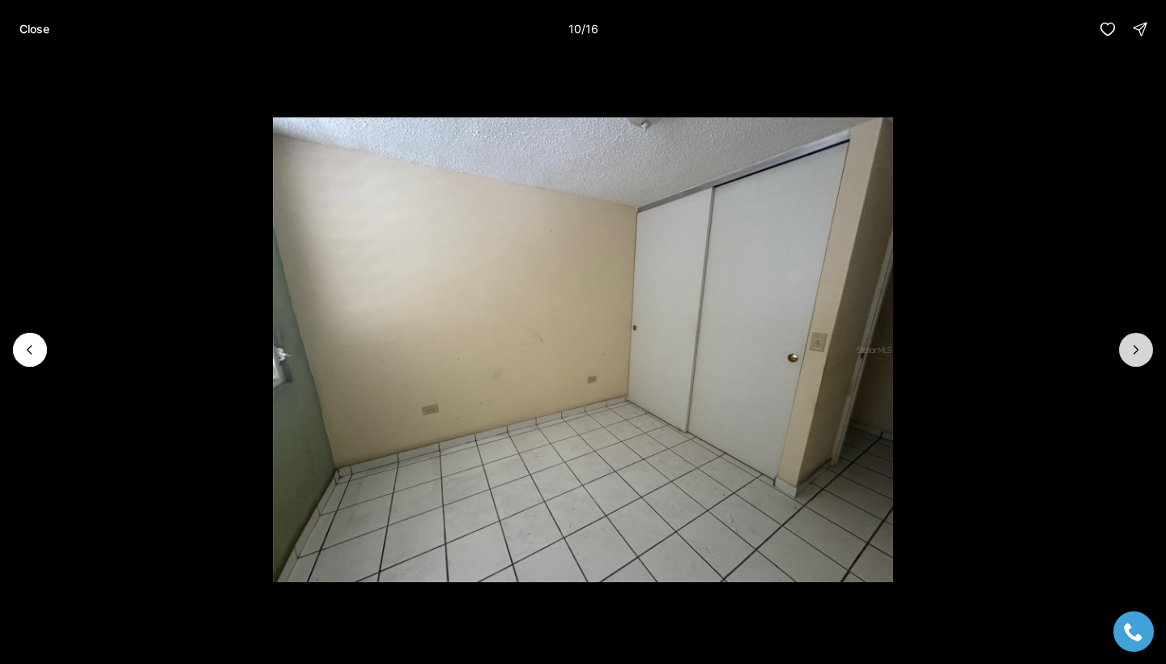
click at [1137, 355] on icon "Next slide" at bounding box center [1136, 350] width 16 height 16
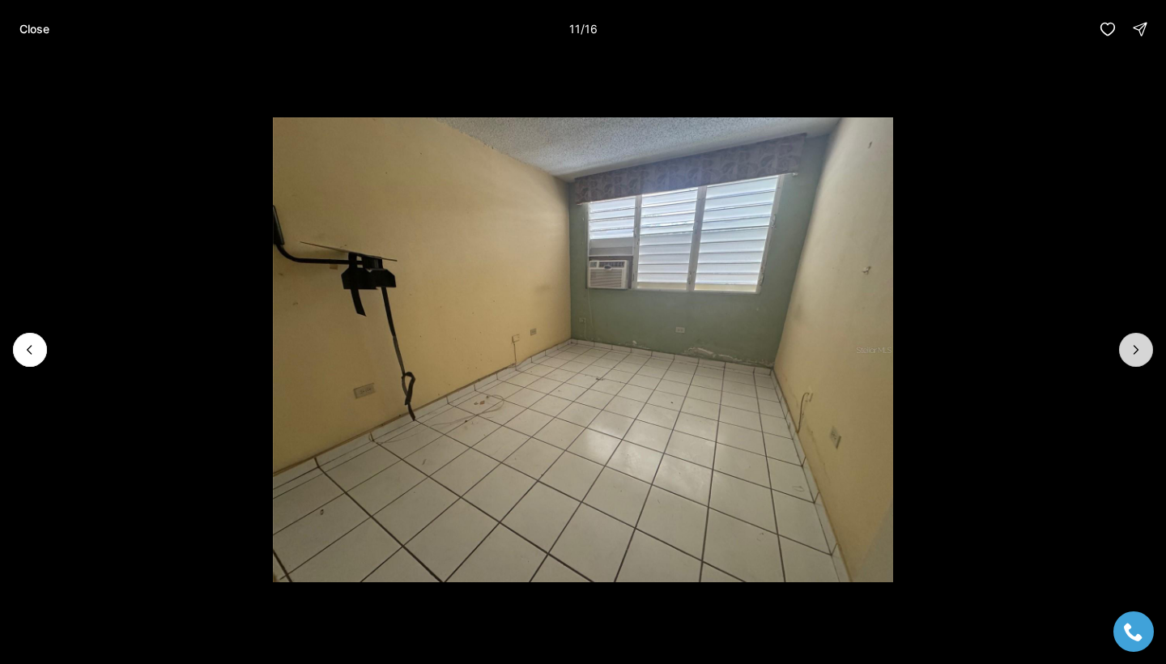
click at [1137, 355] on icon "Next slide" at bounding box center [1136, 350] width 16 height 16
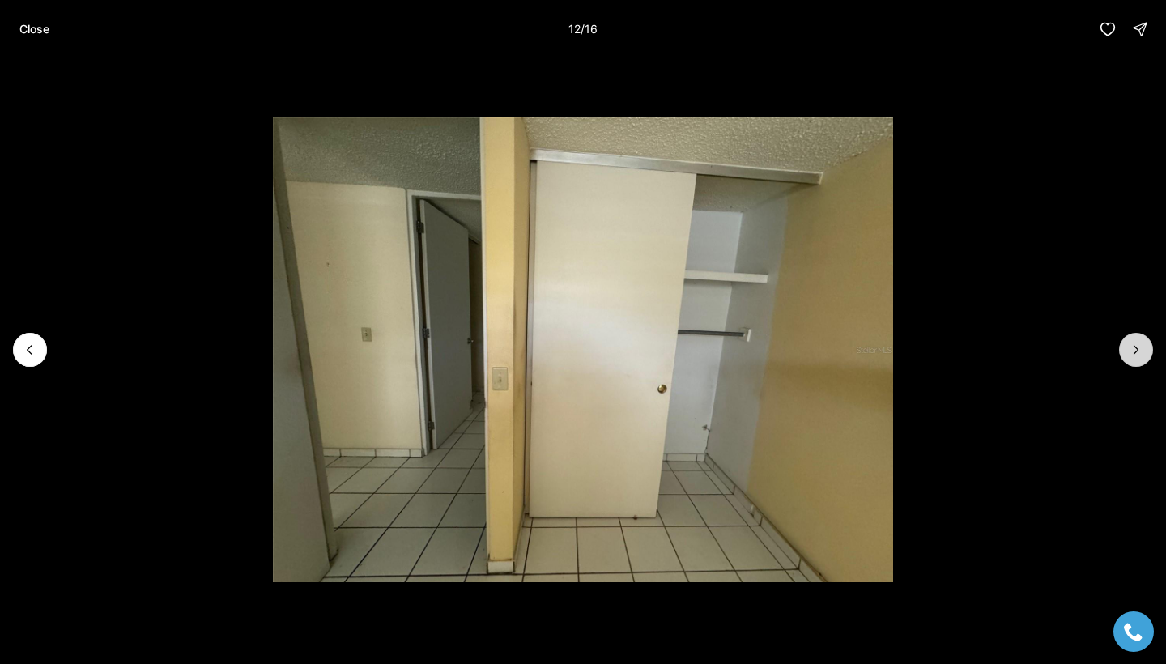
click at [1137, 355] on icon "Next slide" at bounding box center [1136, 350] width 16 height 16
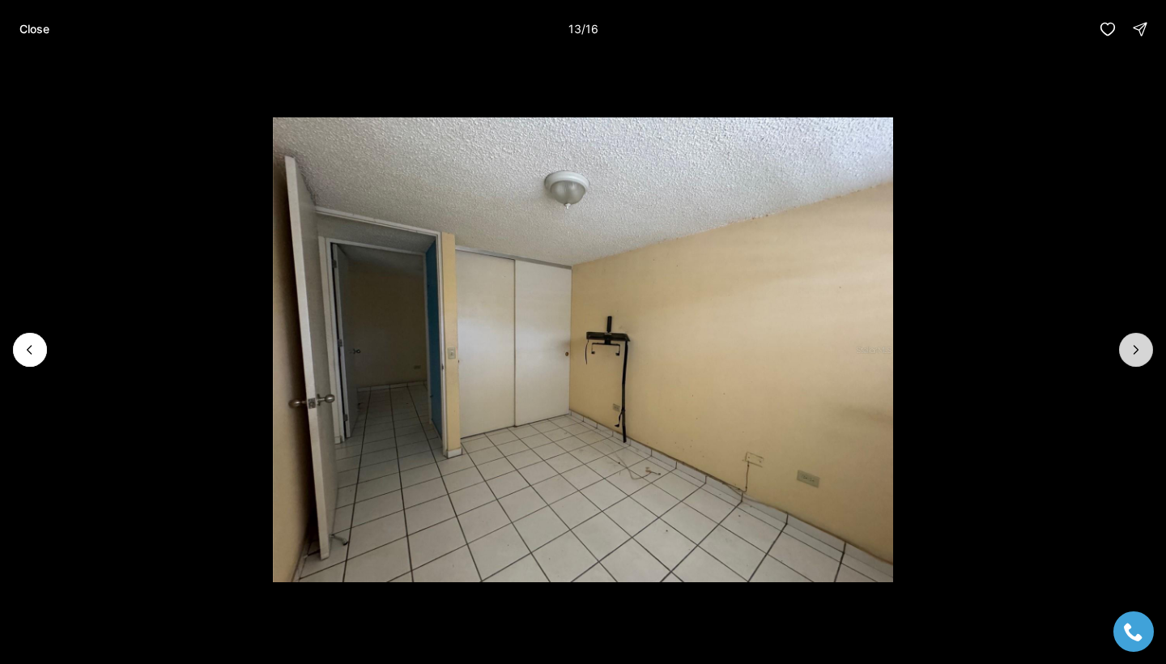
click at [1137, 355] on icon "Next slide" at bounding box center [1136, 350] width 16 height 16
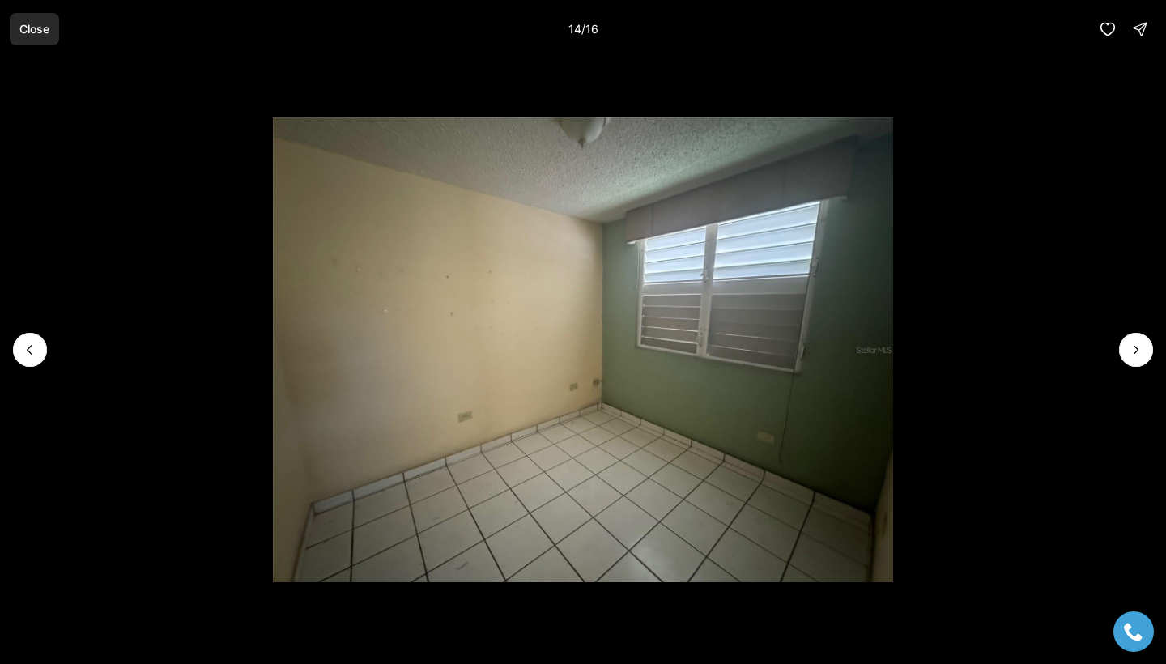
click at [28, 31] on p "Close" at bounding box center [34, 29] width 30 height 13
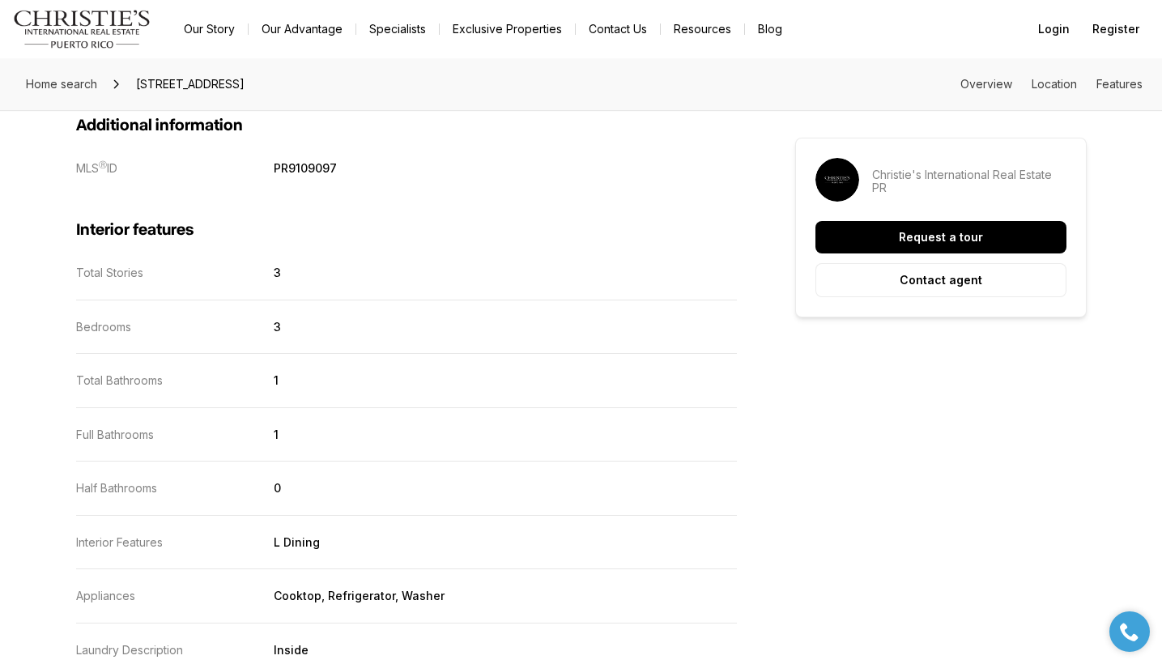
scroll to position [1790, 0]
